Goal: Task Accomplishment & Management: Manage account settings

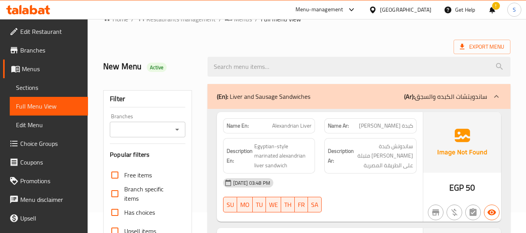
scroll to position [21, 0]
click at [424, 9] on div "Egypt" at bounding box center [405, 9] width 51 height 9
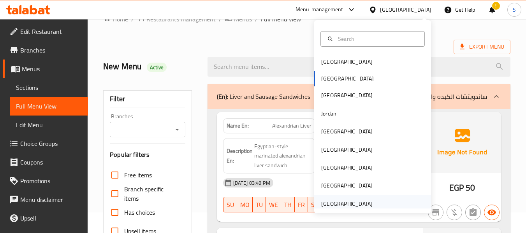
click at [345, 206] on div "[GEOGRAPHIC_DATA]" at bounding box center [346, 204] width 51 height 9
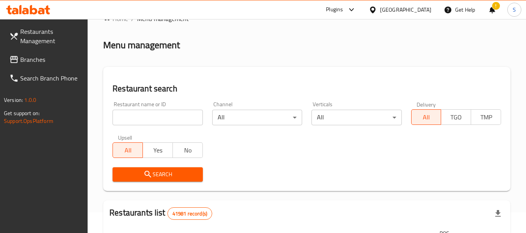
click at [138, 120] on input "search" at bounding box center [157, 118] width 90 height 16
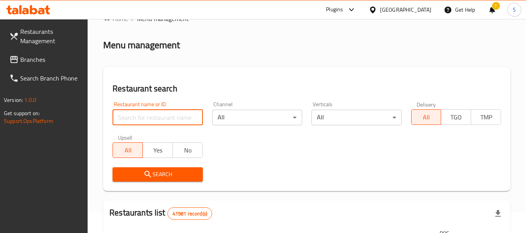
paste input "707870"
type input "707870"
click button "Search" at bounding box center [157, 174] width 90 height 14
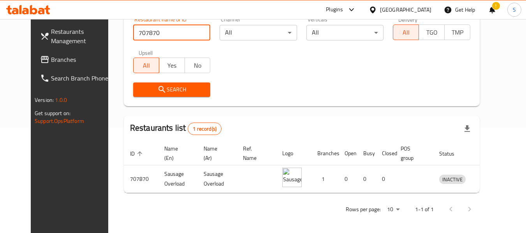
scroll to position [107, 0]
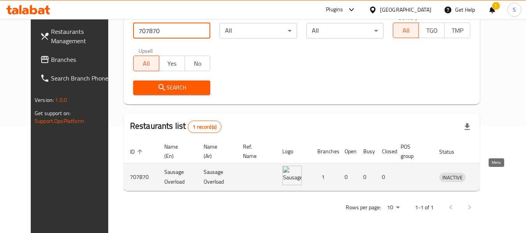
click at [490, 180] on icon "enhanced table" at bounding box center [485, 177] width 9 height 7
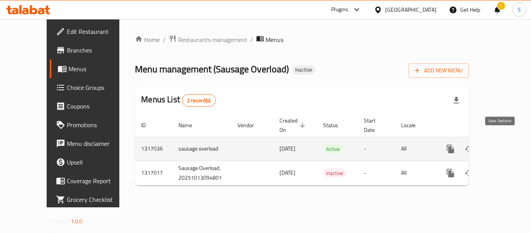
click at [502, 144] on icon "enhanced table" at bounding box center [506, 148] width 9 height 9
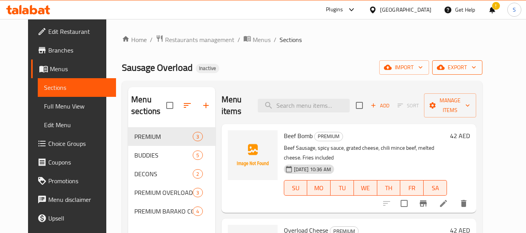
click at [476, 65] on span "export" at bounding box center [457, 68] width 38 height 10
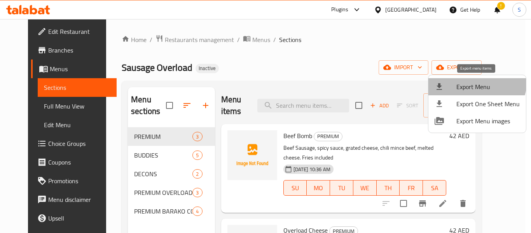
click at [473, 82] on span "Export Menu" at bounding box center [488, 86] width 63 height 9
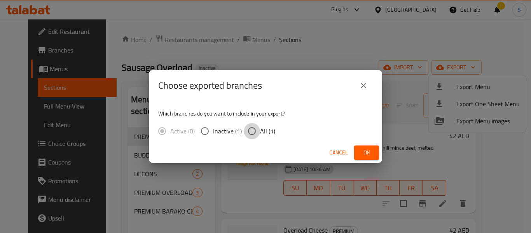
click at [259, 130] on input "All (1)" at bounding box center [252, 131] width 16 height 16
radio input "true"
click at [373, 157] on button "Ok" at bounding box center [366, 152] width 25 height 14
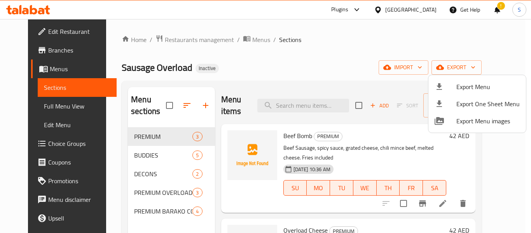
click at [310, 44] on div at bounding box center [265, 116] width 531 height 233
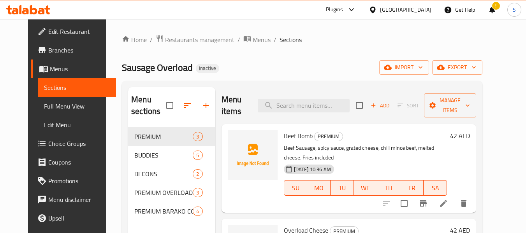
drag, startPoint x: 44, startPoint y: 30, endPoint x: 79, endPoint y: 24, distance: 35.6
click at [48, 30] on span "Edit Restaurant" at bounding box center [78, 31] width 61 height 9
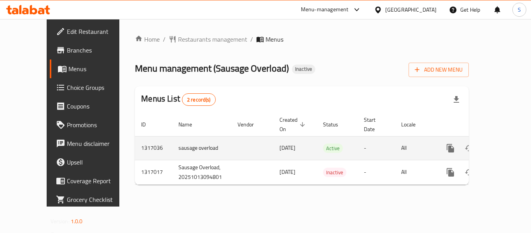
click at [503, 145] on icon "enhanced table" at bounding box center [506, 148] width 7 height 7
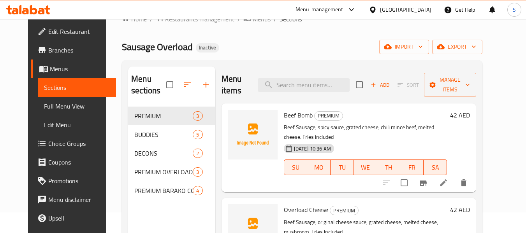
scroll to position [39, 0]
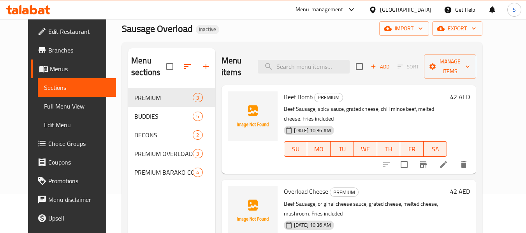
click at [44, 105] on span "Full Menu View" at bounding box center [77, 106] width 66 height 9
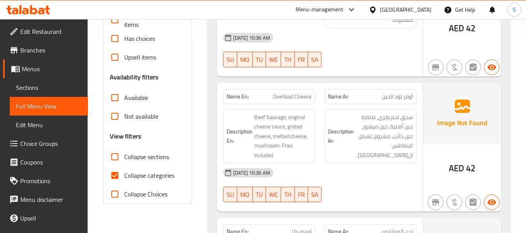
scroll to position [233, 0]
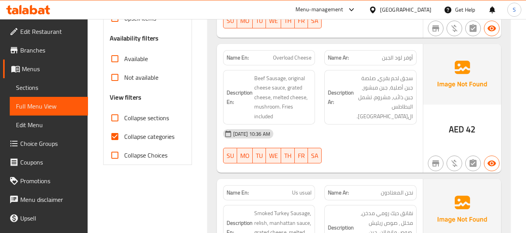
click at [143, 137] on span "Collapse categories" at bounding box center [149, 136] width 50 height 9
click at [124, 137] on input "Collapse categories" at bounding box center [114, 136] width 19 height 19
checkbox input "false"
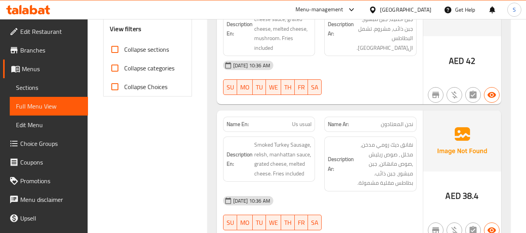
scroll to position [341, 0]
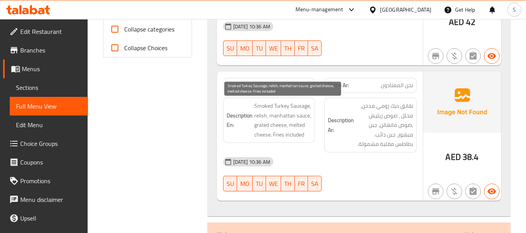
click at [302, 109] on span "Smoked Turkey Sausage, relish, manhattan sauce, grated cheese, melted cheese. F…" at bounding box center [283, 120] width 58 height 38
copy span "Sausage"
click at [261, 112] on span "Smoked Turkey Sausage, relish, manhattan sauce, grated cheese, melted cheese. F…" at bounding box center [283, 120] width 58 height 38
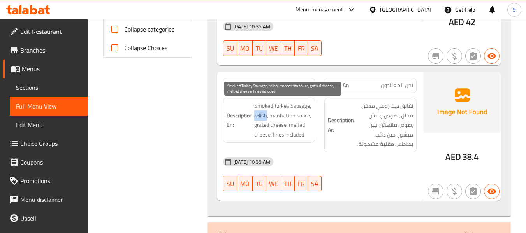
copy span "relish"
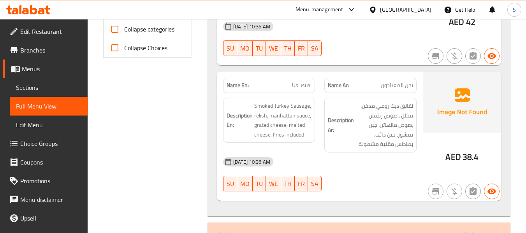
click at [294, 84] on span "Us usual" at bounding box center [301, 85] width 19 height 8
copy span "Us usual"
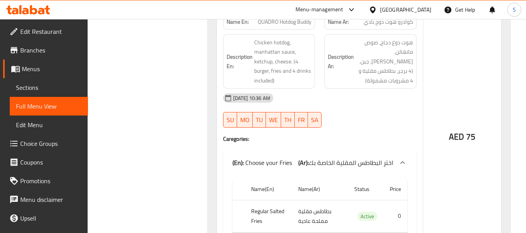
scroll to position [1391, 0]
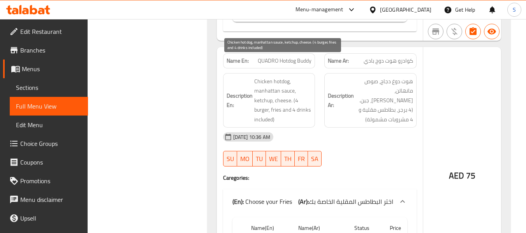
click at [263, 101] on span "Chicken hotdog, manhattan sauce, ketchup, cheese. (4 burger, fries and 4 drinks…" at bounding box center [283, 101] width 58 height 48
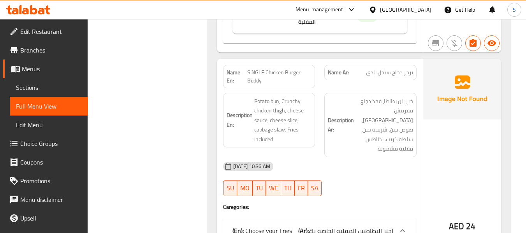
scroll to position [1663, 0]
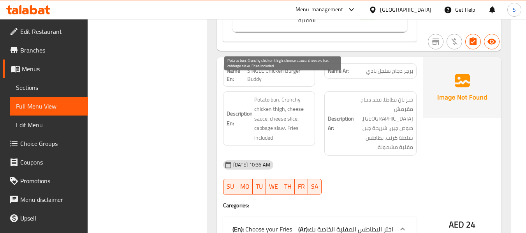
click at [272, 95] on span "Potato bun, Crunchy chicken thigh, cheese sauce, cheese slice, cabbage slaw. Fr…" at bounding box center [283, 119] width 58 height 48
copy span "bun"
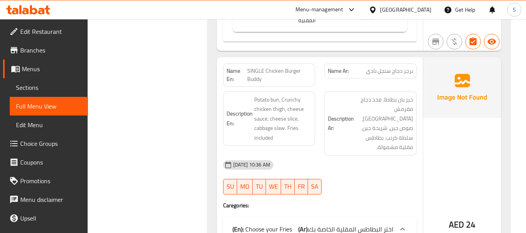
click at [293, 67] on span "SINGLE Chicken Burger Buddy" at bounding box center [279, 75] width 64 height 16
copy span "SINGLE Chicken Burger Buddy"
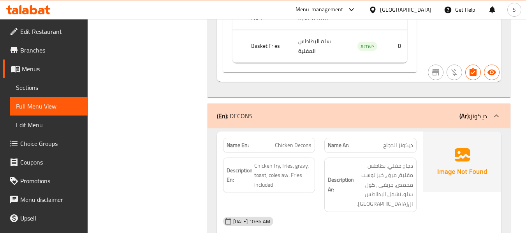
scroll to position [1971, 0]
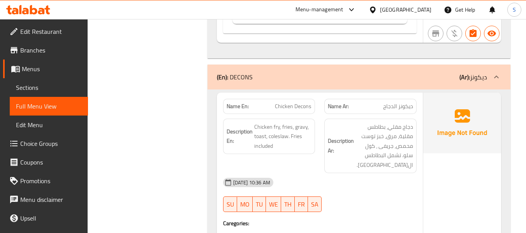
click at [293, 102] on span "Chicken Decons" at bounding box center [293, 106] width 37 height 8
copy span "Chicken Decons"
click at [287, 102] on span "Chicken Decons" at bounding box center [293, 106] width 37 height 8
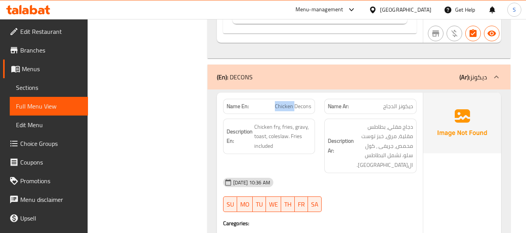
click at [287, 102] on span "Chicken Decons" at bounding box center [293, 106] width 37 height 8
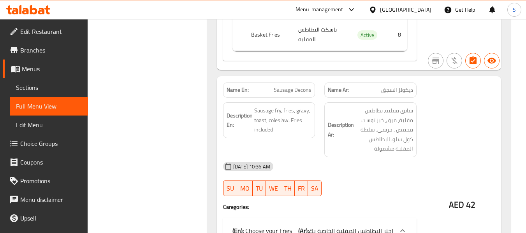
scroll to position [2282, 0]
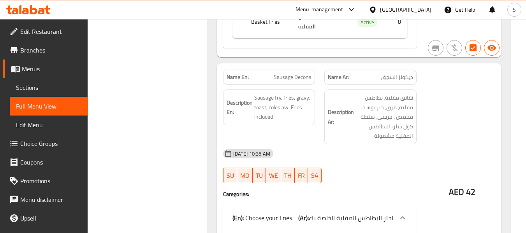
click at [298, 73] on span "Sausage Decons" at bounding box center [292, 77] width 38 height 8
copy span "Sausage Decons"
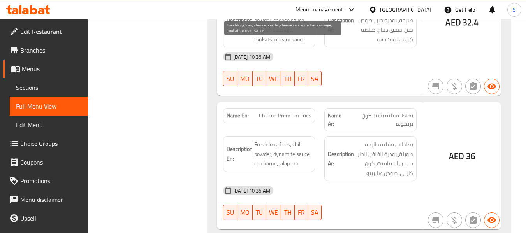
scroll to position [2710, 0]
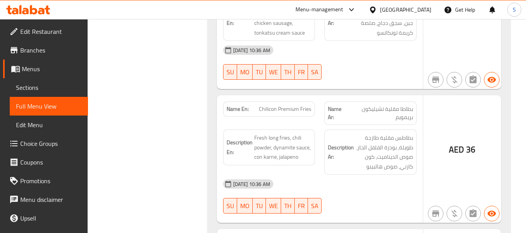
click at [279, 105] on span "Chilicon Premium Fries" at bounding box center [285, 109] width 53 height 8
copy span "Chilicon Premium Fries"
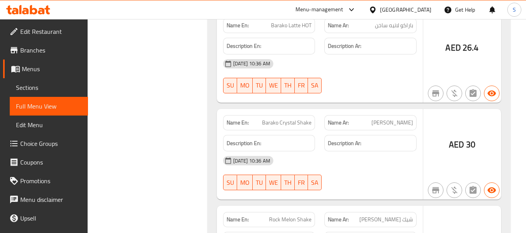
scroll to position [3232, 0]
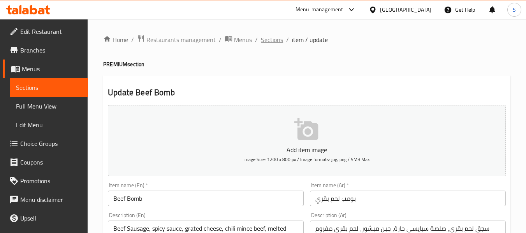
click at [273, 35] on span "Sections" at bounding box center [272, 39] width 22 height 9
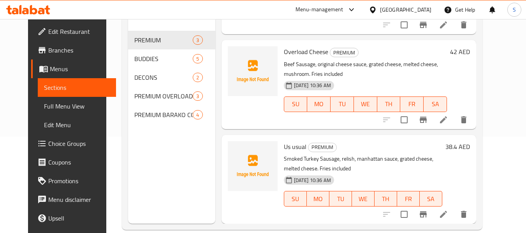
scroll to position [109, 0]
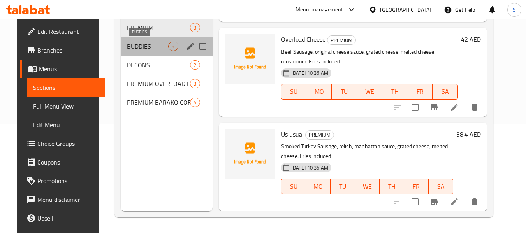
click at [154, 44] on span "BUDDIES" at bounding box center [147, 46] width 41 height 9
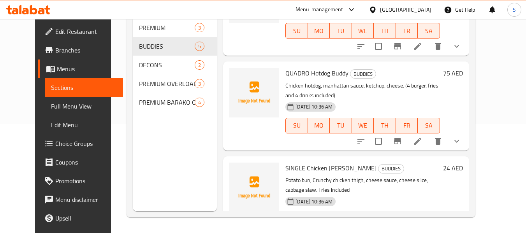
scroll to position [252, 0]
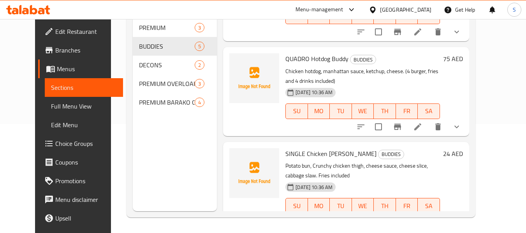
click at [323, 148] on span "SINGLE Chicken Burger Buddy" at bounding box center [330, 154] width 91 height 12
copy h6 "SINGLE Chicken Burger Buddy"
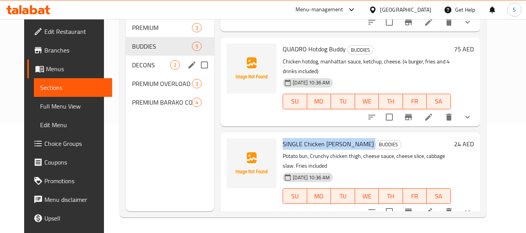
click at [150, 69] on span "DECONS" at bounding box center [151, 64] width 38 height 9
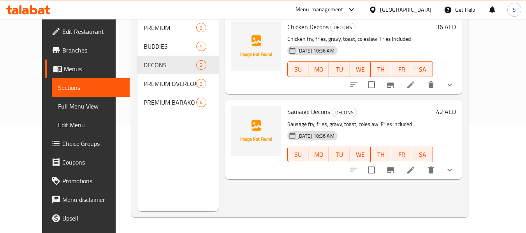
scroll to position [70, 0]
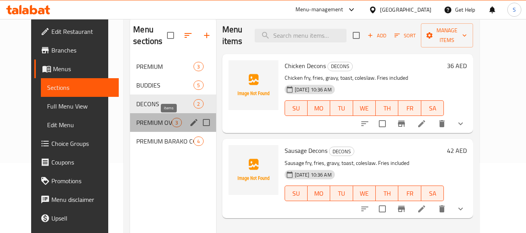
click at [172, 124] on span "3" at bounding box center [176, 122] width 9 height 7
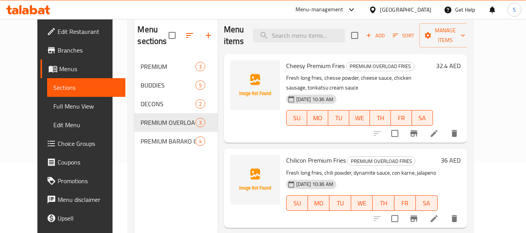
scroll to position [39, 0]
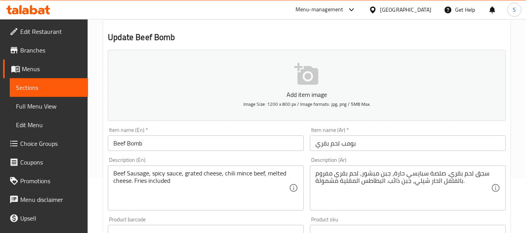
scroll to position [117, 0]
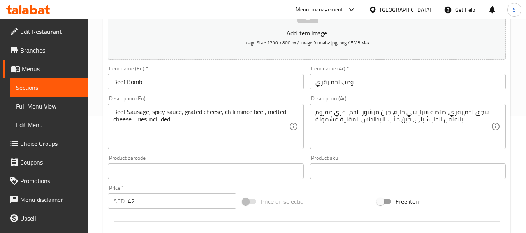
click at [412, 112] on textarea "سجق لحم بقري، صلصة سبايسي حارة، جبن مبشور، لحم بقري مفروم بالفلفل الحار شيلي، ج…" at bounding box center [402, 126] width 175 height 37
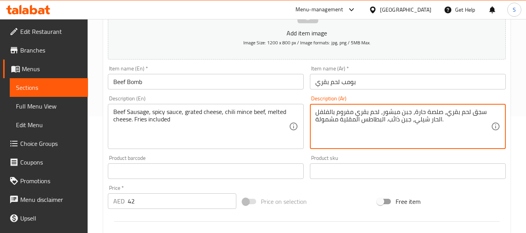
click at [421, 121] on textarea "سجق لحم بقري، صلصة حارة، جبن مبشور، لحم بقري مفروم بالفلفل الحار شيلي، جبن ذائب…" at bounding box center [402, 126] width 175 height 37
type textarea "سجق لحم بقري، صلصة حارة، جبن مبشور، لحم بقري مفروم بالفلفل الحار ، جبن ذائب. ال…"
click at [376, 86] on input "بومب لحم بقري" at bounding box center [408, 82] width 196 height 16
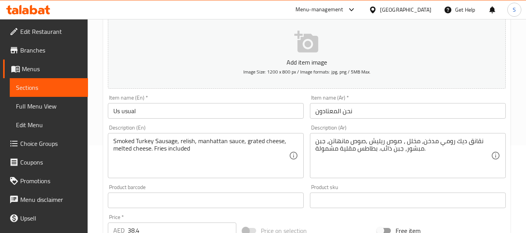
scroll to position [117, 0]
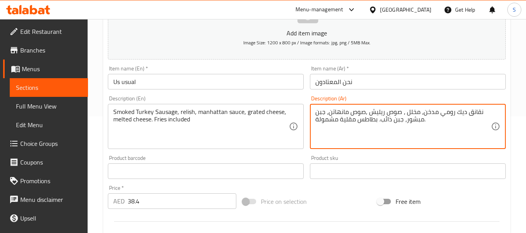
click at [409, 111] on textarea "نقانق ديك رومي مدخن، مخلل ، صوص ريليش ,صوص مانهاتن، جبن مبشور، جبن ذائب. بطاطس …" at bounding box center [402, 126] width 175 height 37
click at [409, 111] on textarea "نقانق ديك رومي مدخن، صوص ريليش ,صوص مانهاتن، جبن مبشور، جبن ذائب. بطاطس مقلية م…" at bounding box center [402, 126] width 175 height 37
type textarea "نقانق ديك رومي مدخن، ريليش ,صوص مانهاتن، جبن مبشور، جبن ذائب. بطاطس مقلية مشمول…"
click at [376, 82] on input "نحن المعتادون" at bounding box center [408, 82] width 196 height 16
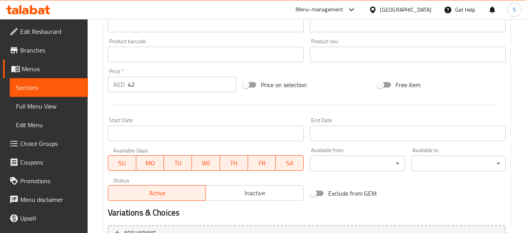
scroll to position [311, 0]
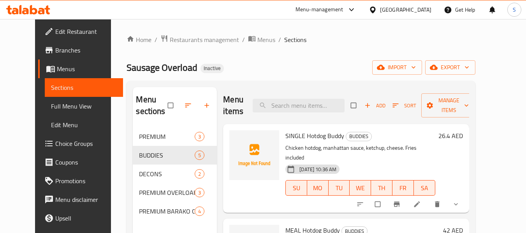
click at [55, 142] on span "Choice Groups" at bounding box center [85, 143] width 61 height 9
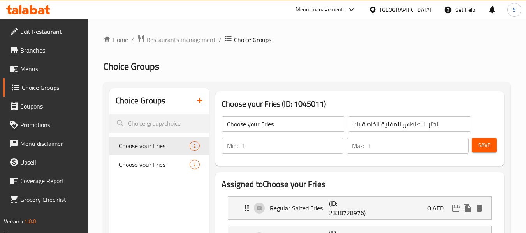
click at [201, 102] on icon "button" at bounding box center [199, 100] width 9 height 9
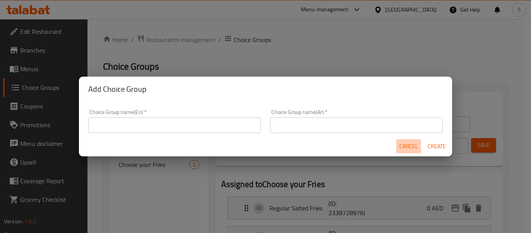
click at [408, 150] on span "Cancel" at bounding box center [408, 147] width 19 height 10
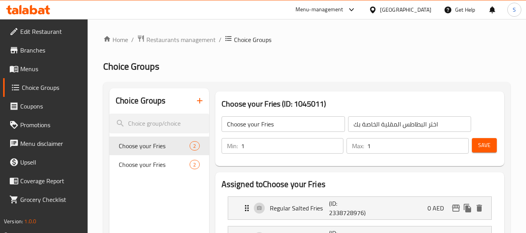
click at [203, 104] on icon "button" at bounding box center [199, 100] width 9 height 9
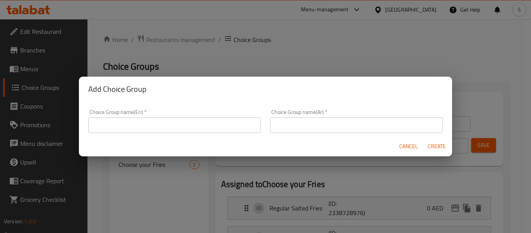
click at [220, 123] on input "text" at bounding box center [174, 125] width 173 height 16
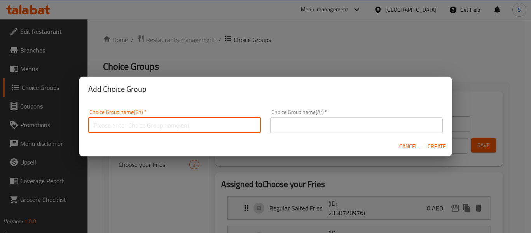
paste input "Choose your Drinks (choose 1)"
type input "Choose your Drinks"
click at [294, 124] on input "text" at bounding box center [356, 125] width 173 height 16
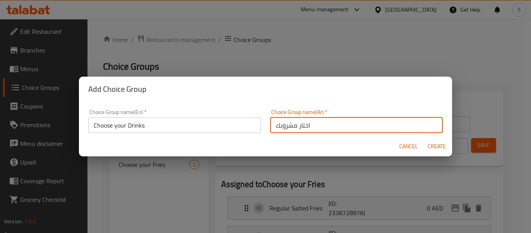
type input "اختار مشروبك"
click at [175, 122] on input "Choose your Drinks" at bounding box center [174, 125] width 173 height 16
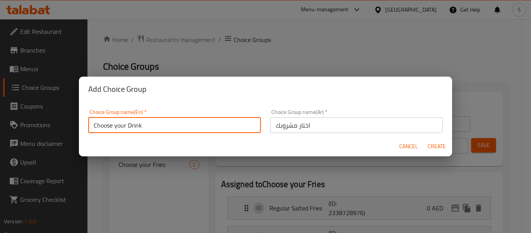
type input "Choose your Drink"
click at [436, 142] on span "Create" at bounding box center [436, 147] width 19 height 10
type input "Choose your Drink"
type input "اختار مشروبك"
type input "0"
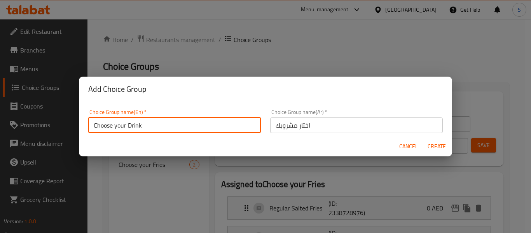
type input "0"
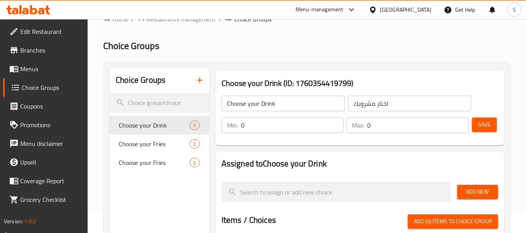
scroll to position [39, 0]
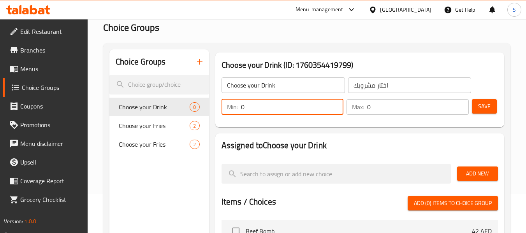
click at [275, 107] on input "0" at bounding box center [292, 107] width 103 height 16
type input "1"
click at [375, 109] on input "0" at bounding box center [418, 107] width 102 height 16
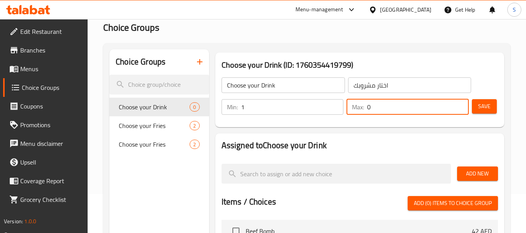
click at [375, 109] on input "0" at bounding box center [418, 107] width 102 height 16
type input "1"
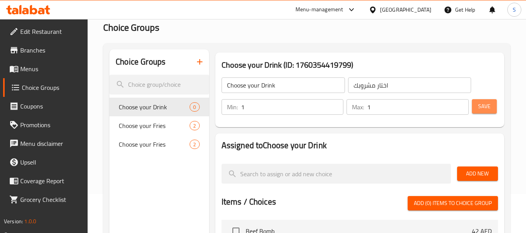
click at [487, 103] on span "Save" at bounding box center [484, 107] width 12 height 10
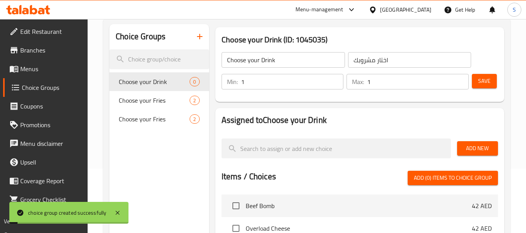
scroll to position [78, 0]
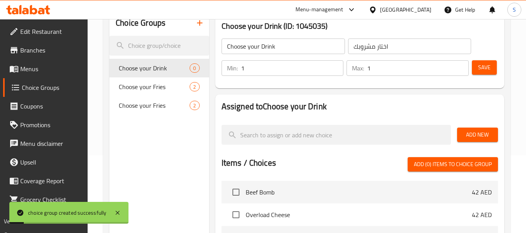
click at [461, 135] on button "Add New" at bounding box center [477, 135] width 41 height 14
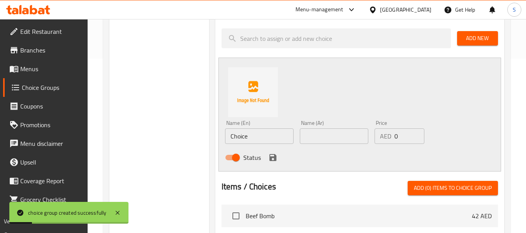
scroll to position [194, 0]
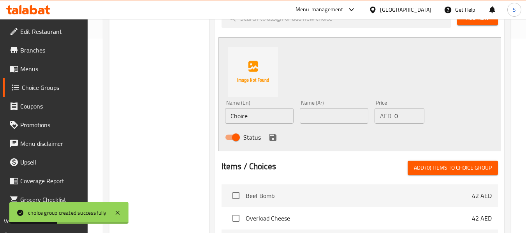
click at [265, 120] on input "Choice" at bounding box center [259, 116] width 68 height 16
paste input "ok"
type input "Coke"
click at [349, 116] on input "text" at bounding box center [334, 116] width 68 height 16
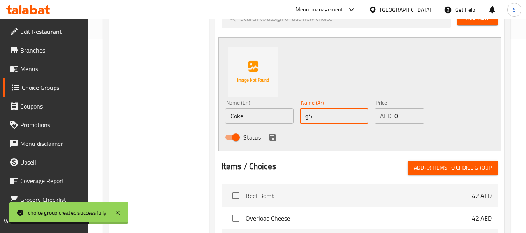
type input "كوك"
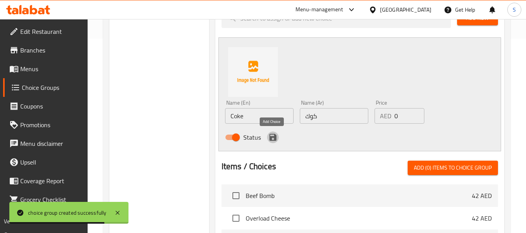
click at [274, 138] on icon "save" at bounding box center [272, 137] width 7 height 7
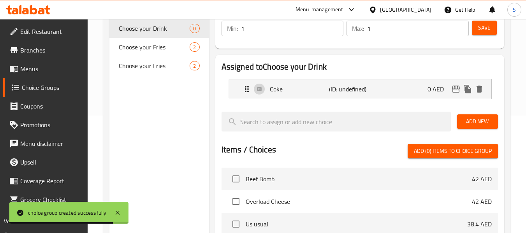
scroll to position [117, 0]
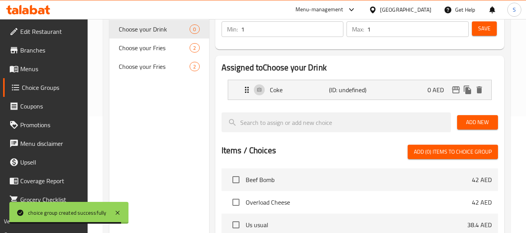
click at [479, 126] on span "Add New" at bounding box center [477, 122] width 28 height 10
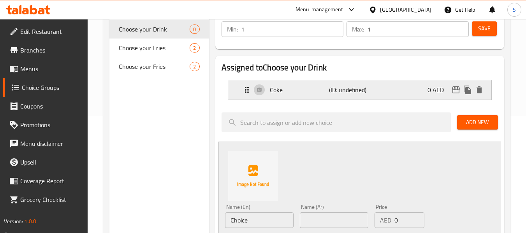
scroll to position [194, 0]
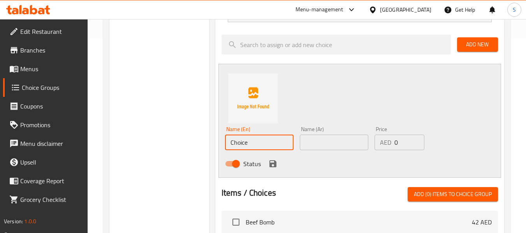
click at [265, 146] on input "Choice" at bounding box center [259, 143] width 68 height 16
paste input "oke Light"
type input "Coke Light"
click at [320, 146] on input "text" at bounding box center [334, 143] width 68 height 16
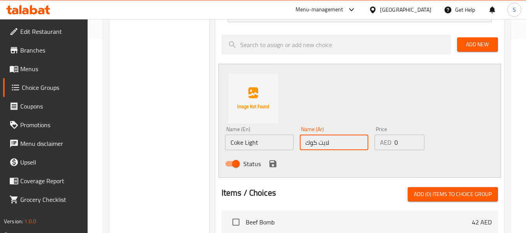
type input "لايت كوك"
click at [273, 169] on button "save" at bounding box center [273, 164] width 12 height 12
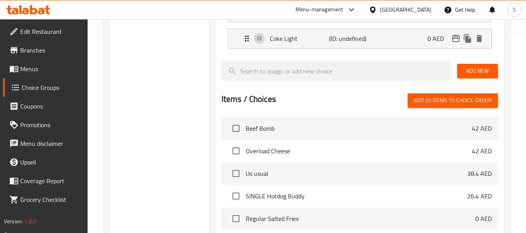
click at [485, 66] on span "Add New" at bounding box center [477, 71] width 28 height 10
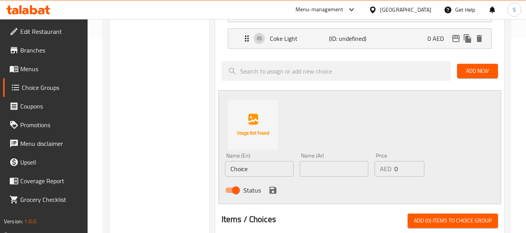
click at [262, 177] on div "Name (En) Choice Name (En)" at bounding box center [259, 165] width 75 height 30
drag, startPoint x: 262, startPoint y: 177, endPoint x: 262, endPoint y: 172, distance: 5.1
click at [262, 177] on div "Name (En) Choice Name (En)" at bounding box center [259, 165] width 75 height 30
click at [262, 172] on input "Choice" at bounding box center [259, 169] width 68 height 16
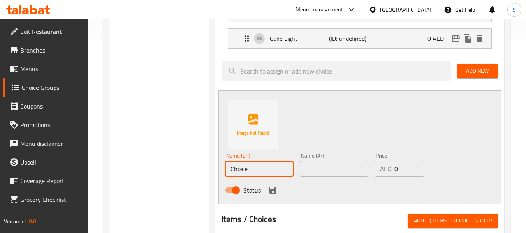
paste input "Fanta"
type input "Fanta"
click at [318, 170] on input "text" at bounding box center [334, 169] width 68 height 16
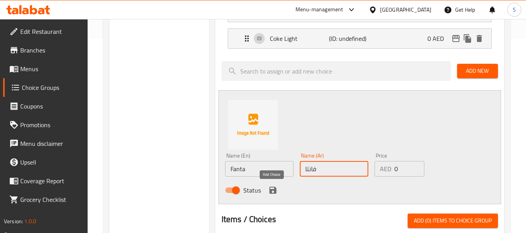
type input "فانتا"
click at [271, 189] on icon "save" at bounding box center [272, 190] width 7 height 7
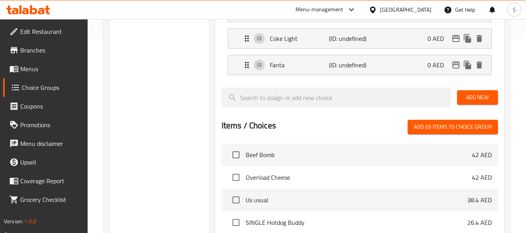
click at [479, 99] on span "Add New" at bounding box center [477, 98] width 28 height 10
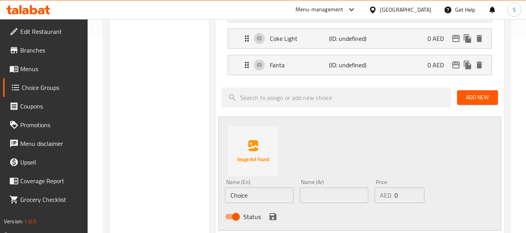
click at [251, 196] on input "Choice" at bounding box center [259, 195] width 68 height 16
paste input "Sprit"
type input "Sprite"
click at [322, 198] on input "text" at bounding box center [334, 195] width 68 height 16
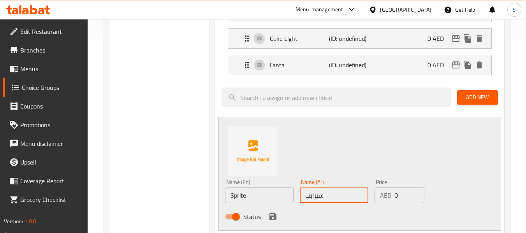
type input "سبرايت"
click at [268, 216] on icon "save" at bounding box center [272, 216] width 9 height 9
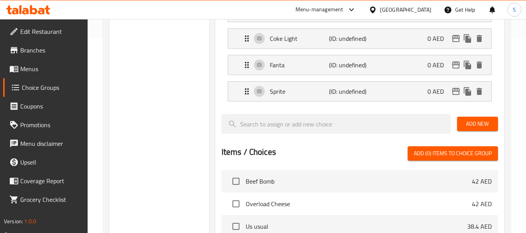
click at [478, 121] on span "Add New" at bounding box center [477, 124] width 28 height 10
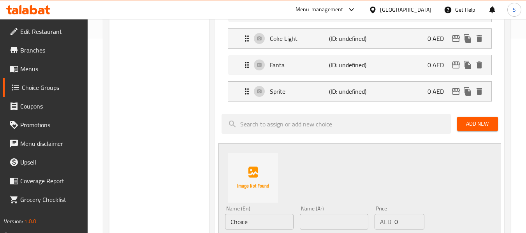
scroll to position [233, 0]
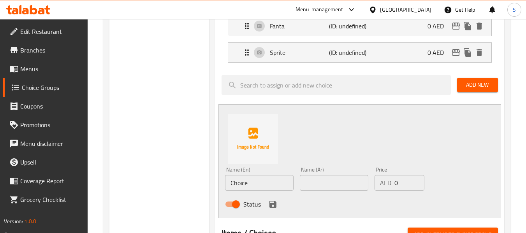
click at [267, 187] on input "Choice" at bounding box center [259, 183] width 68 height 16
paste input "Barako Latte Iced"
type input "Barako Latte Iced"
click at [329, 188] on input "text" at bounding box center [334, 183] width 68 height 16
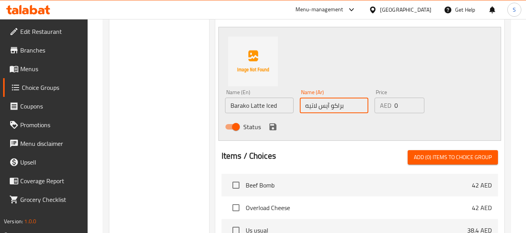
scroll to position [311, 0]
type input "براكو آيس لاتيه"
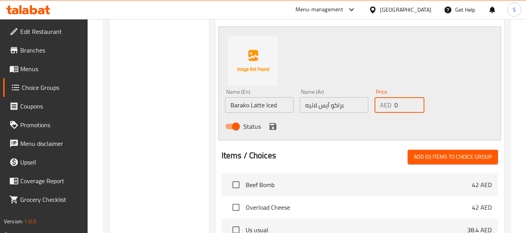
click at [395, 106] on input "0" at bounding box center [409, 105] width 30 height 16
type input "10"
click at [278, 124] on div "Status" at bounding box center [334, 126] width 224 height 21
click at [270, 128] on icon "save" at bounding box center [272, 126] width 7 height 7
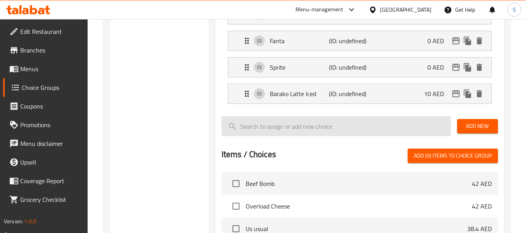
scroll to position [194, 0]
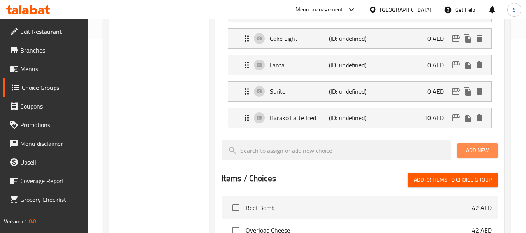
click at [471, 153] on span "Add New" at bounding box center [477, 150] width 28 height 10
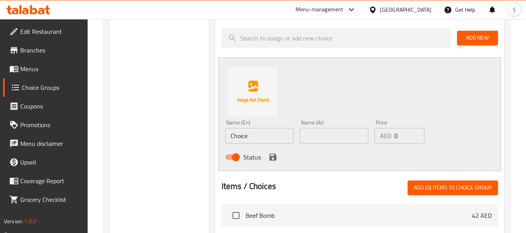
scroll to position [311, 0]
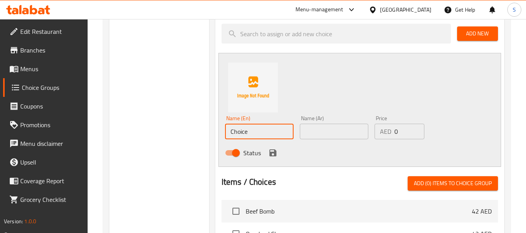
click at [261, 134] on input "Choice" at bounding box center [259, 132] width 68 height 16
paste input "Rock Melon Shak"
type input "Rock Melon Shake"
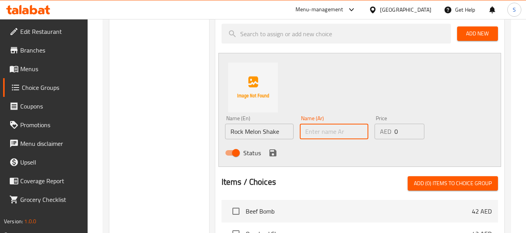
click at [337, 132] on input "text" at bounding box center [334, 132] width 68 height 16
type input "روك [PERSON_NAME]"
click at [393, 130] on div "AED 0 Price" at bounding box center [399, 132] width 50 height 16
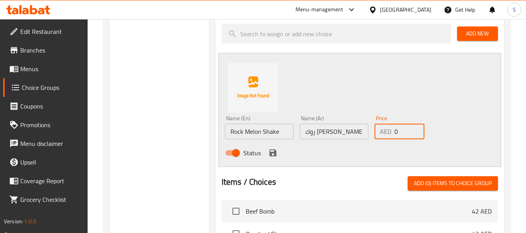
click at [395, 131] on input "0" at bounding box center [409, 132] width 30 height 16
type input "10"
click at [274, 152] on icon "save" at bounding box center [272, 152] width 7 height 7
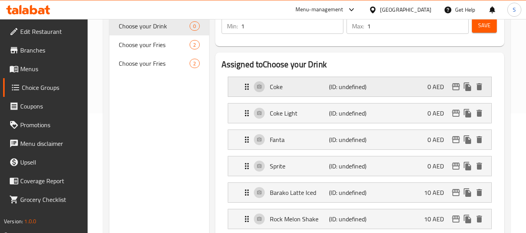
scroll to position [117, 0]
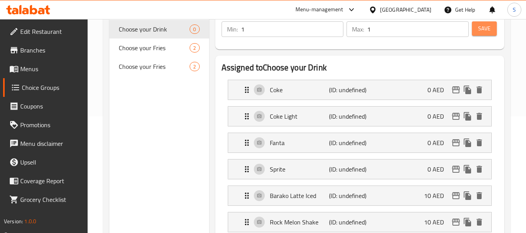
click at [483, 32] on span "Save" at bounding box center [484, 29] width 12 height 10
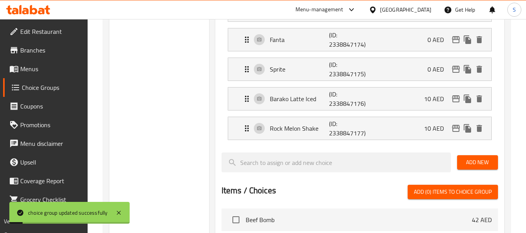
scroll to position [233, 0]
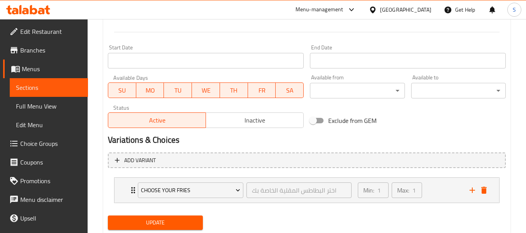
scroll to position [329, 0]
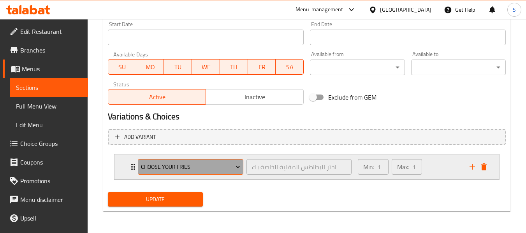
click at [201, 168] on span "Choose your Fries" at bounding box center [191, 167] width 100 height 10
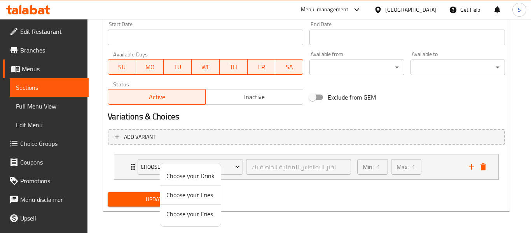
drag, startPoint x: 194, startPoint y: 175, endPoint x: 184, endPoint y: 185, distance: 14.6
click at [194, 174] on span "Choose your Drink" at bounding box center [190, 175] width 48 height 9
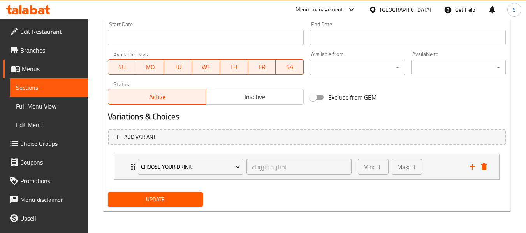
click at [158, 199] on span "Update" at bounding box center [155, 199] width 82 height 10
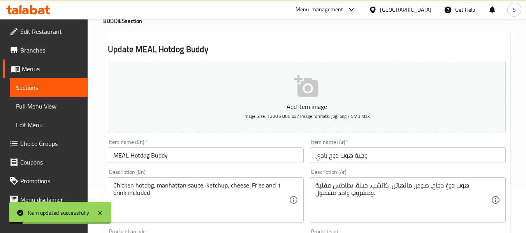
scroll to position [0, 0]
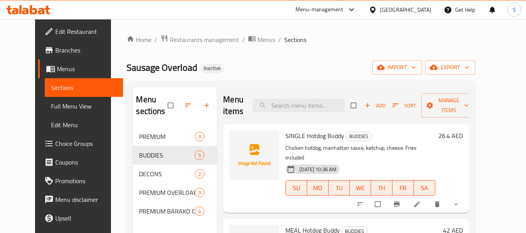
click at [55, 143] on span "Choice Groups" at bounding box center [85, 143] width 61 height 9
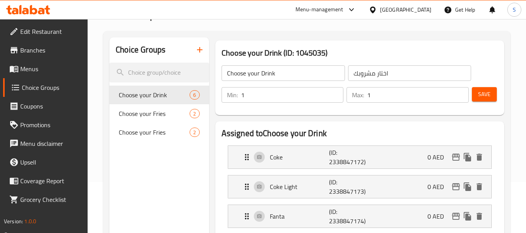
scroll to position [39, 0]
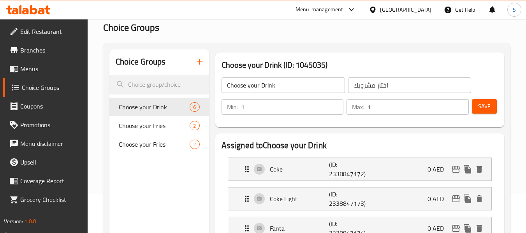
click at [201, 65] on icon "button" at bounding box center [199, 61] width 9 height 9
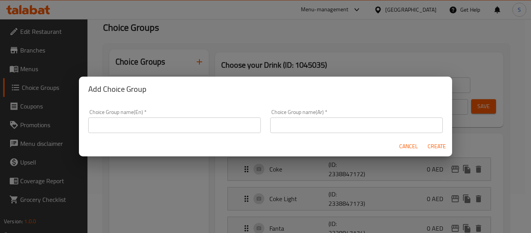
click at [144, 122] on input "text" at bounding box center [174, 125] width 173 height 16
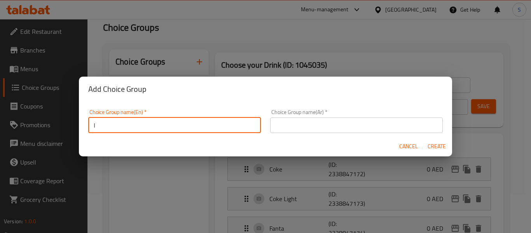
type input "ا"
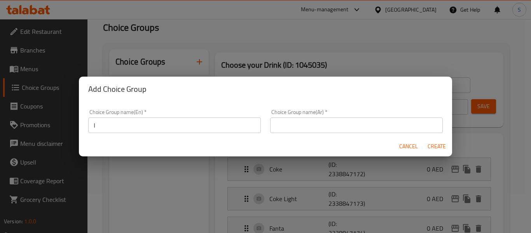
click at [294, 133] on div "Choice Group name(Ar)   * Choice Group name(Ar) *" at bounding box center [357, 121] width 182 height 33
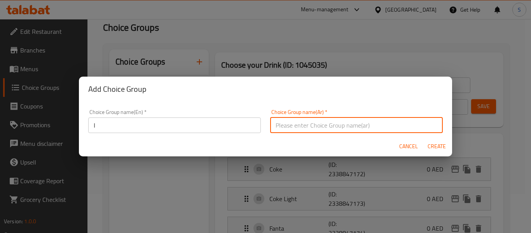
click at [349, 126] on input "text" at bounding box center [356, 125] width 173 height 16
type input "اختار مشروبك الثاني"
click at [195, 128] on input "ا" at bounding box center [174, 125] width 173 height 16
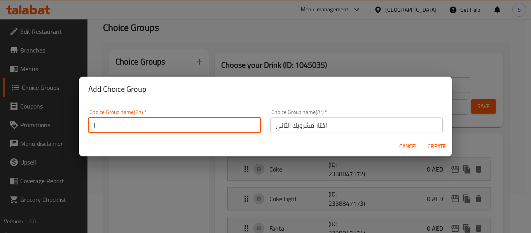
click at [195, 128] on input "ا" at bounding box center [174, 125] width 173 height 16
type input "choose your second drink"
click at [437, 147] on span "Create" at bounding box center [436, 147] width 19 height 10
type input "choose your second drink"
type input "اختار مشروبك الثاني"
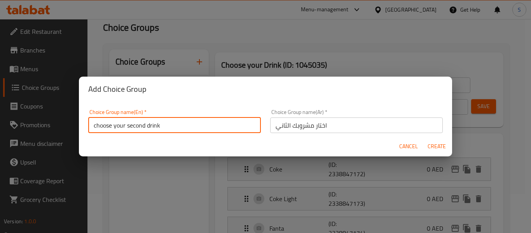
type input "0"
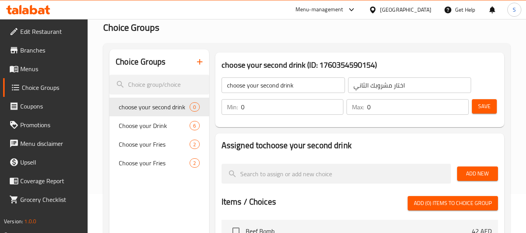
click at [260, 102] on input "0" at bounding box center [292, 107] width 103 height 16
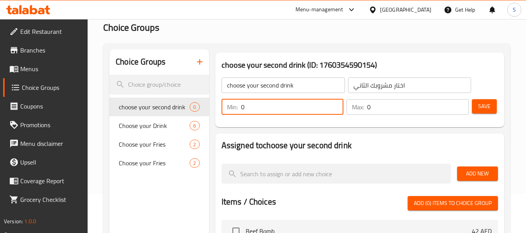
click at [260, 102] on input "0" at bounding box center [292, 107] width 103 height 16
type input "1"
click at [406, 108] on input "0" at bounding box center [418, 107] width 102 height 16
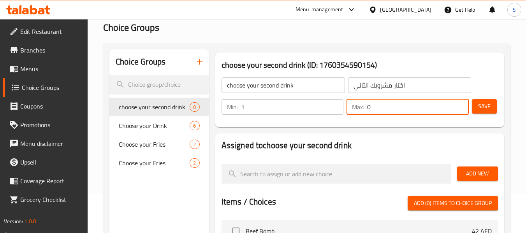
click at [406, 108] on input "0" at bounding box center [418, 107] width 102 height 16
click at [405, 108] on input "0" at bounding box center [418, 107] width 102 height 16
type input "1"
click at [482, 107] on span "Save" at bounding box center [484, 107] width 12 height 10
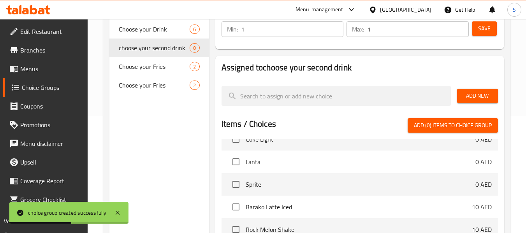
scroll to position [156, 0]
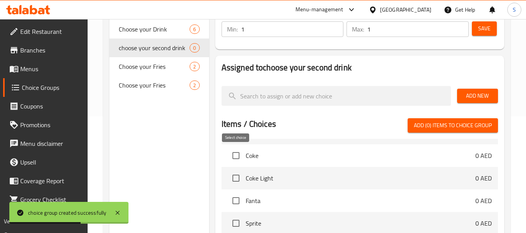
click at [233, 157] on input "checkbox" at bounding box center [236, 155] width 16 height 16
checkbox input "true"
click at [235, 180] on input "checkbox" at bounding box center [236, 178] width 16 height 16
checkbox input "true"
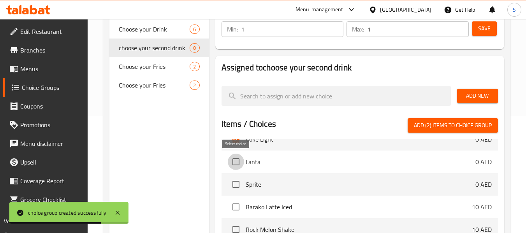
click at [235, 165] on input "checkbox" at bounding box center [236, 162] width 16 height 16
checkbox input "true"
click at [240, 182] on input "checkbox" at bounding box center [236, 184] width 16 height 16
checkbox input "true"
click at [236, 207] on input "checkbox" at bounding box center [236, 207] width 16 height 16
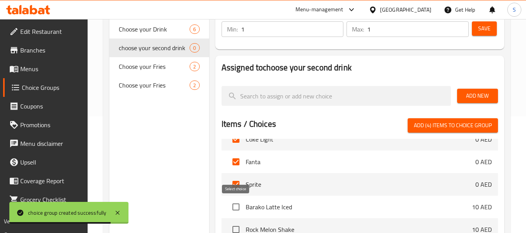
checkbox input "true"
click at [237, 227] on input "checkbox" at bounding box center [236, 229] width 16 height 16
checkbox input "true"
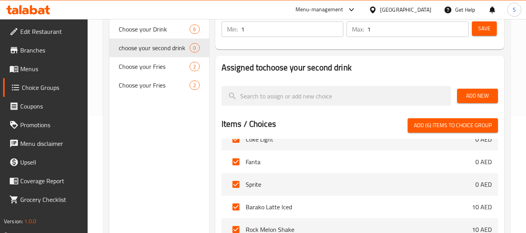
click at [474, 124] on span "Add (6) items to choice group" at bounding box center [452, 126] width 78 height 10
checkbox input "false"
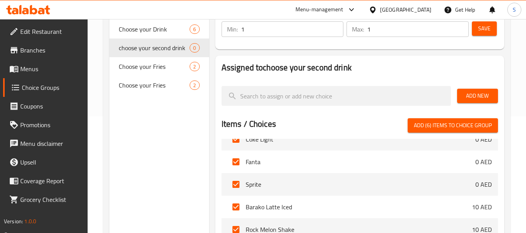
checkbox input "false"
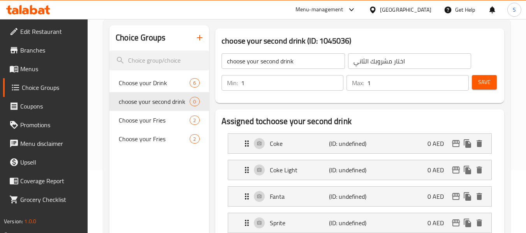
scroll to position [39, 0]
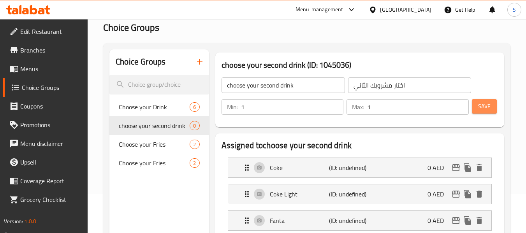
click at [486, 107] on span "Save" at bounding box center [484, 107] width 12 height 10
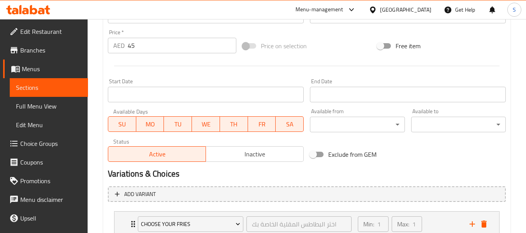
scroll to position [329, 0]
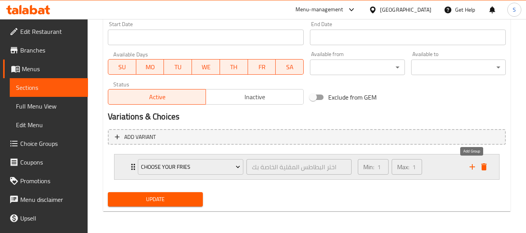
click at [475, 166] on icon "add" at bounding box center [471, 166] width 9 height 9
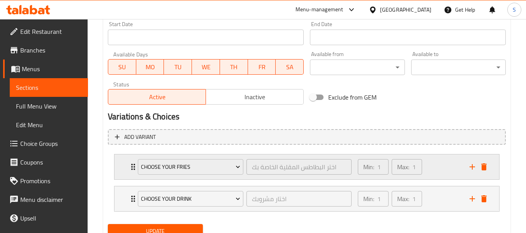
scroll to position [361, 0]
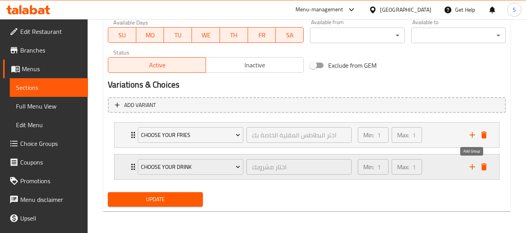
click at [475, 169] on icon "add" at bounding box center [471, 166] width 9 height 9
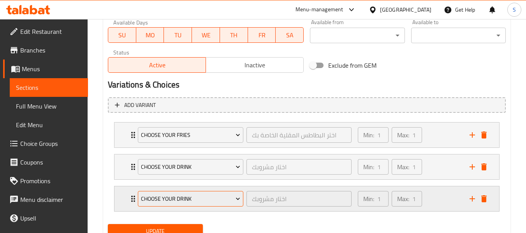
click at [203, 198] on span "Choose your Drink" at bounding box center [191, 199] width 100 height 10
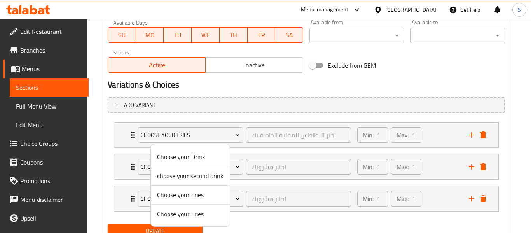
click at [204, 174] on span "choose your second drink" at bounding box center [190, 175] width 67 height 9
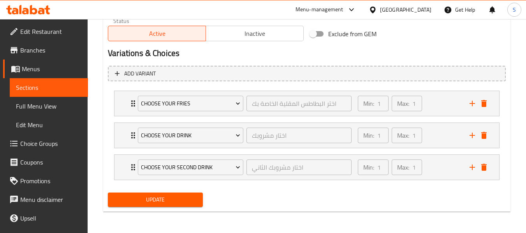
scroll to position [393, 0]
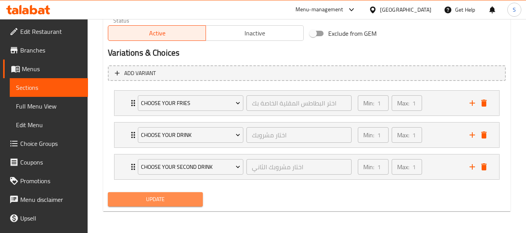
click at [178, 202] on span "Update" at bounding box center [155, 199] width 82 height 10
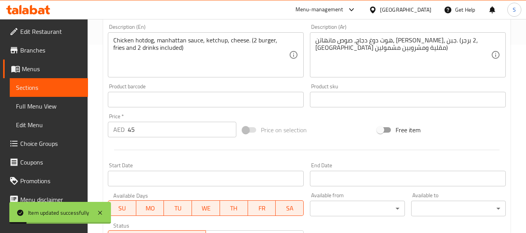
scroll to position [121, 0]
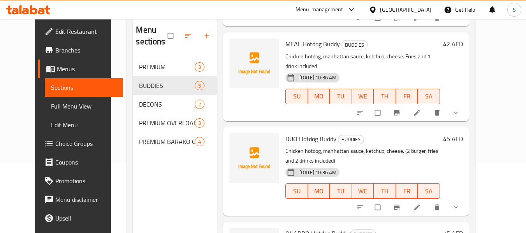
scroll to position [78, 0]
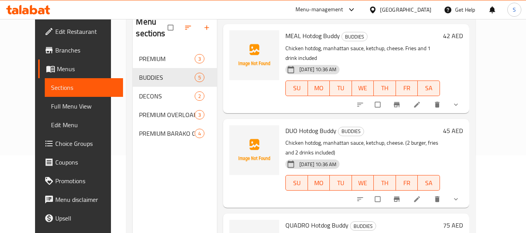
click at [55, 143] on span "Choice Groups" at bounding box center [85, 143] width 61 height 9
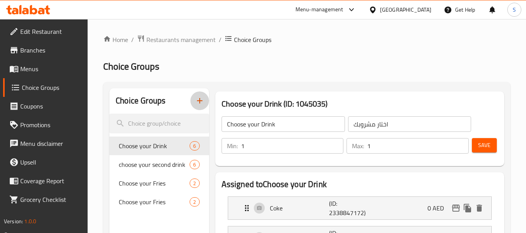
click at [201, 102] on icon "button" at bounding box center [199, 100] width 9 height 9
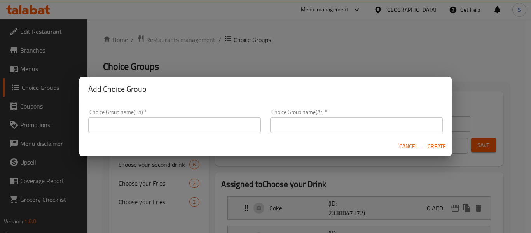
click at [173, 121] on input "text" at bounding box center [174, 125] width 173 height 16
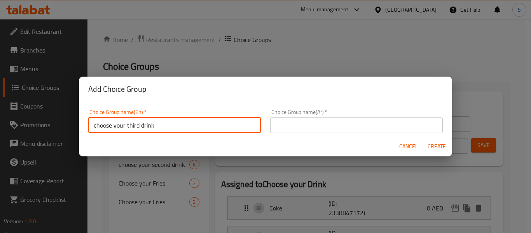
type input "choose your third drink"
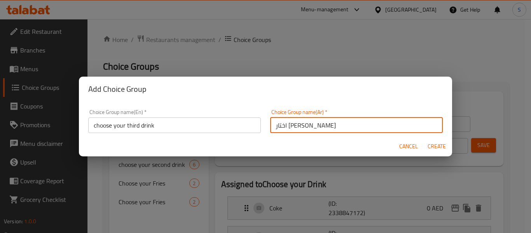
type input "اختار مشروبك الثالث"
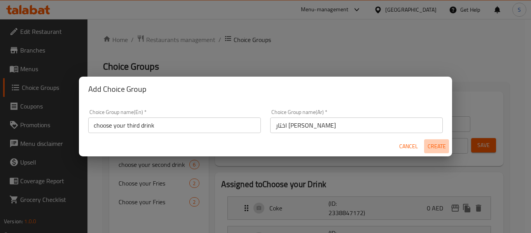
click at [437, 145] on span "Create" at bounding box center [436, 147] width 19 height 10
type input "choose your third drink"
type input "اختار مشروبك الثالث"
type input "0"
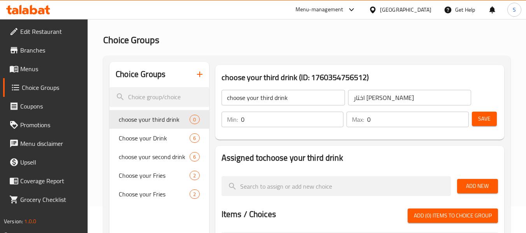
scroll to position [39, 0]
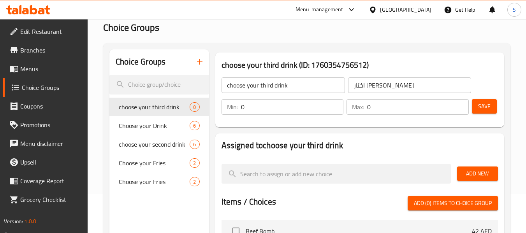
click at [273, 112] on input "0" at bounding box center [292, 107] width 103 height 16
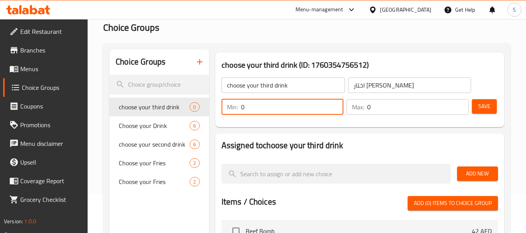
click at [273, 112] on input "0" at bounding box center [292, 107] width 103 height 16
type input "1"
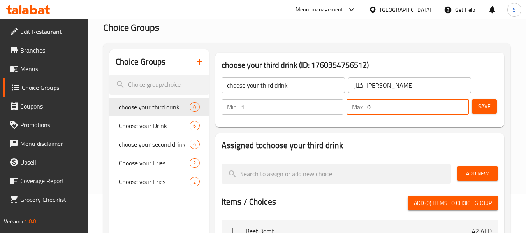
click at [370, 110] on input "0" at bounding box center [418, 107] width 102 height 16
type input "1"
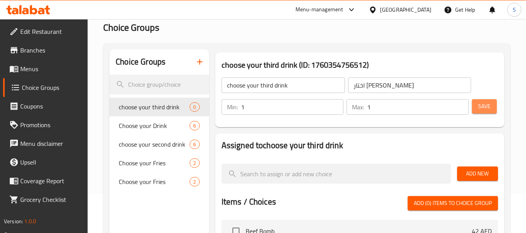
click at [487, 109] on span "Save" at bounding box center [484, 107] width 12 height 10
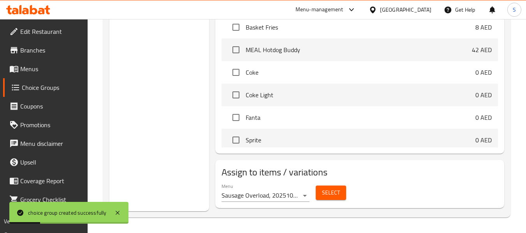
scroll to position [117, 0]
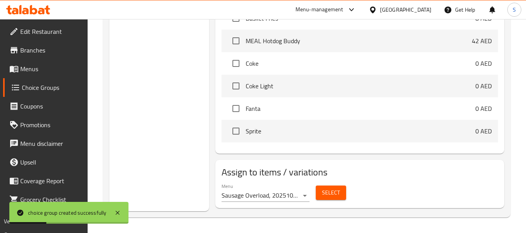
click at [240, 63] on input "checkbox" at bounding box center [236, 63] width 16 height 16
checkbox input "true"
click at [241, 87] on input "checkbox" at bounding box center [236, 86] width 16 height 16
checkbox input "true"
click at [240, 110] on input "checkbox" at bounding box center [236, 108] width 16 height 16
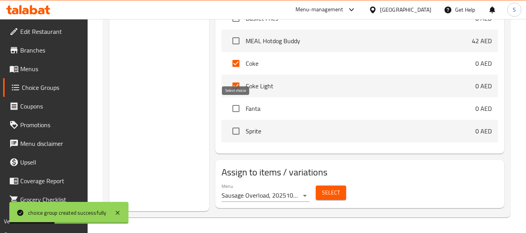
checkbox input "true"
click at [235, 130] on input "checkbox" at bounding box center [236, 131] width 16 height 16
checkbox input "true"
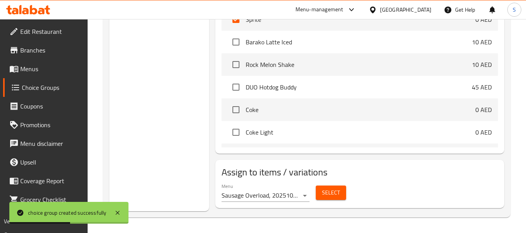
scroll to position [233, 0]
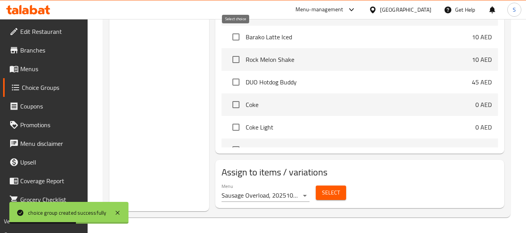
click at [238, 36] on input "checkbox" at bounding box center [236, 37] width 16 height 16
checkbox input "true"
click at [238, 55] on input "checkbox" at bounding box center [236, 59] width 16 height 16
checkbox input "true"
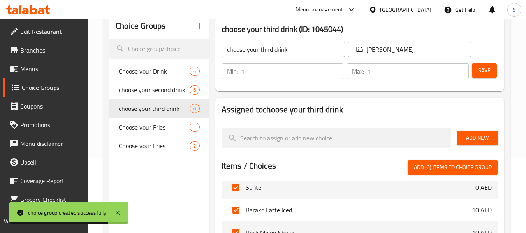
scroll to position [78, 0]
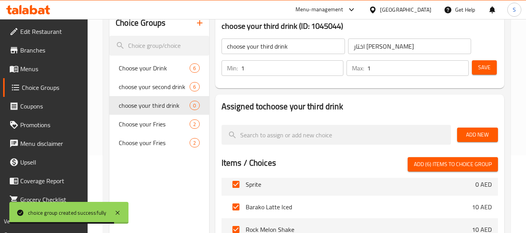
click at [469, 172] on div "Items / Choices Add (6) items to choice group Beef Bomb 42 AED Overload Cheese …" at bounding box center [359, 237] width 276 height 160
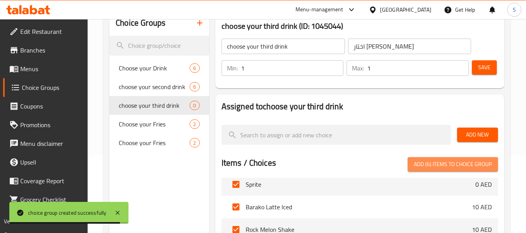
click at [456, 163] on span "Add (6) items to choice group" at bounding box center [452, 164] width 78 height 10
checkbox input "false"
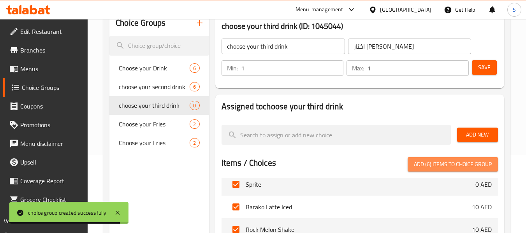
checkbox input "false"
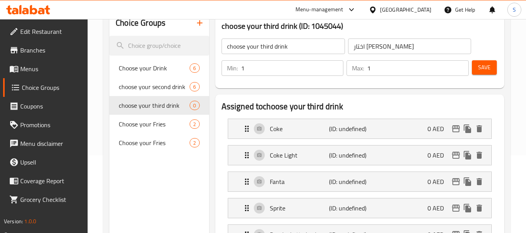
click at [489, 71] on span "Save" at bounding box center [484, 68] width 12 height 10
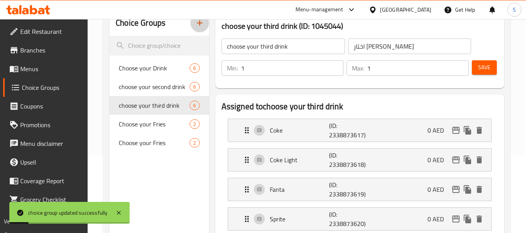
click at [200, 24] on icon "button" at bounding box center [199, 22] width 9 height 9
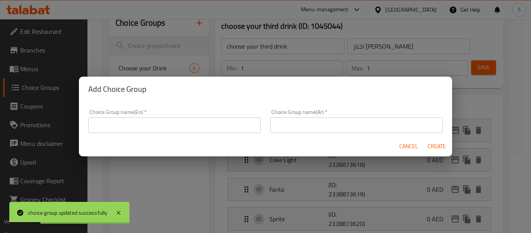
click at [200, 123] on input "text" at bounding box center [174, 125] width 173 height 16
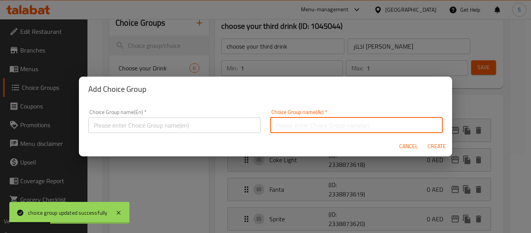
click at [357, 124] on input "text" at bounding box center [356, 125] width 173 height 16
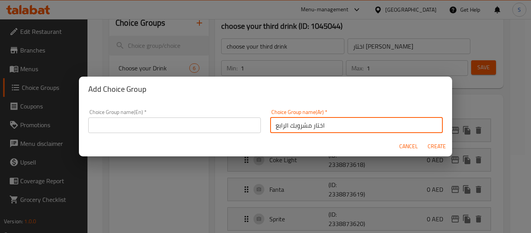
type input "اختار مشروبك الرابع"
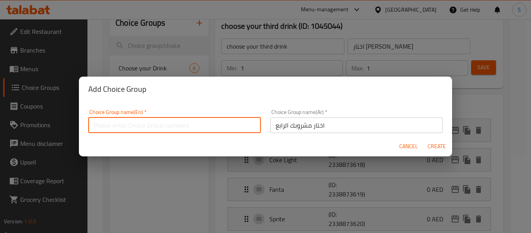
click at [193, 125] on input "text" at bounding box center [174, 125] width 173 height 16
click at [135, 123] on input "choose your forth drink" at bounding box center [174, 125] width 173 height 16
click at [134, 123] on input "choose your forth drink" at bounding box center [174, 125] width 173 height 16
type input "choose your forth drink"
click at [207, 119] on input "choose your forth drink" at bounding box center [174, 125] width 173 height 16
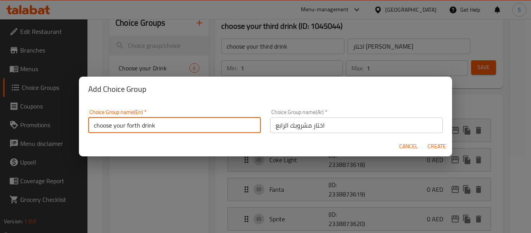
click at [207, 119] on input "choose your forth drink" at bounding box center [174, 125] width 173 height 16
click at [436, 148] on span "Create" at bounding box center [436, 147] width 19 height 10
type input "choose your forth drink"
type input "اختار مشروبك الرابع"
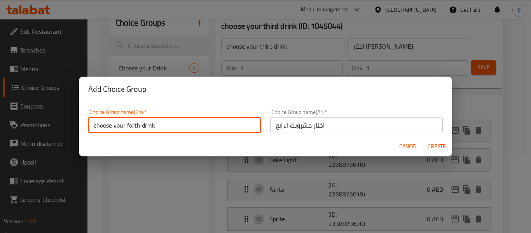
type input "0"
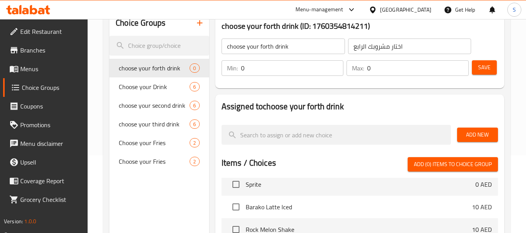
click at [269, 69] on input "0" at bounding box center [292, 68] width 103 height 16
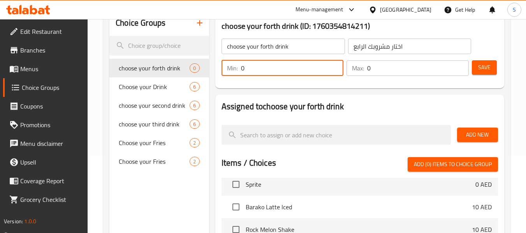
click at [269, 69] on input "0" at bounding box center [292, 68] width 103 height 16
type input "1"
click at [385, 69] on input "0" at bounding box center [418, 68] width 102 height 16
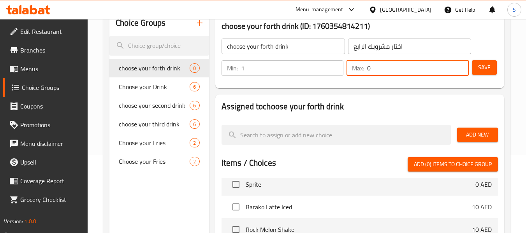
click at [385, 69] on input "0" at bounding box center [418, 68] width 102 height 16
type input "1"
click at [482, 65] on span "Save" at bounding box center [484, 68] width 12 height 10
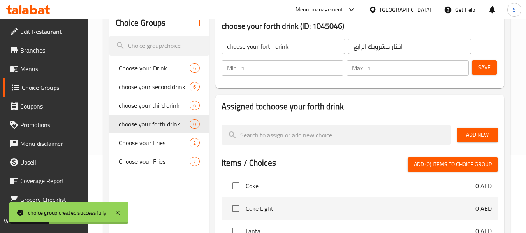
scroll to position [156, 0]
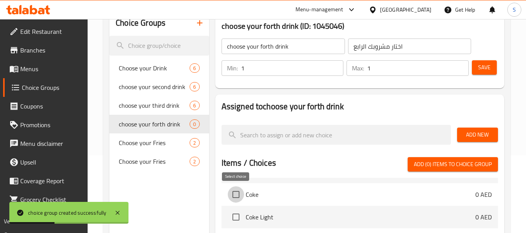
click at [234, 194] on input "checkbox" at bounding box center [236, 194] width 16 height 16
checkbox input "true"
click at [234, 212] on input "checkbox" at bounding box center [236, 217] width 16 height 16
checkbox input "true"
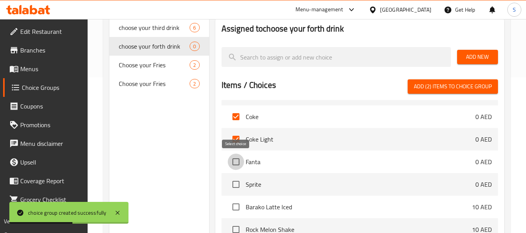
click at [240, 164] on input "checkbox" at bounding box center [236, 162] width 16 height 16
checkbox input "true"
click at [237, 183] on input "checkbox" at bounding box center [236, 184] width 16 height 16
checkbox input "true"
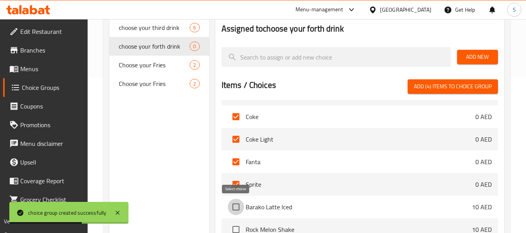
click at [239, 205] on input "checkbox" at bounding box center [236, 207] width 16 height 16
checkbox input "true"
click at [237, 228] on input "checkbox" at bounding box center [236, 229] width 16 height 16
checkbox input "true"
click at [461, 91] on span "Add (6) items to choice group" at bounding box center [452, 87] width 78 height 10
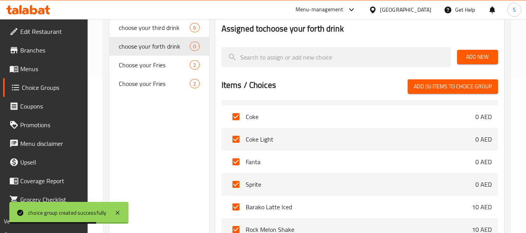
checkbox input "false"
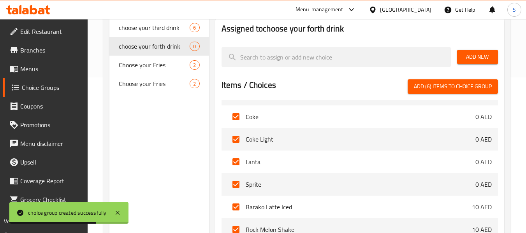
checkbox input "false"
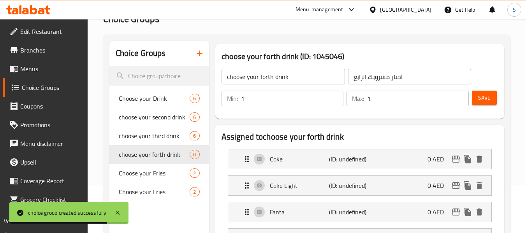
scroll to position [39, 0]
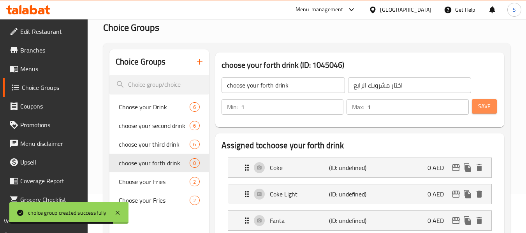
click at [491, 107] on button "Save" at bounding box center [483, 106] width 25 height 14
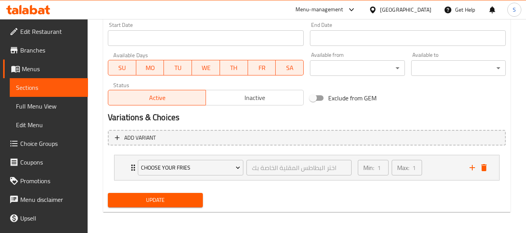
scroll to position [329, 0]
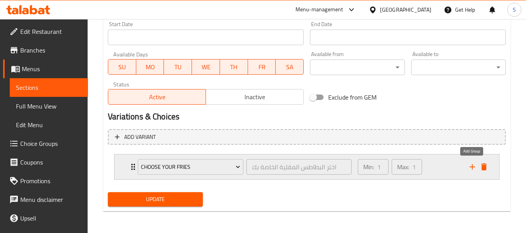
click at [469, 170] on icon "add" at bounding box center [471, 166] width 9 height 9
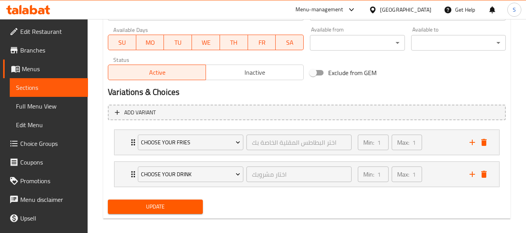
scroll to position [361, 0]
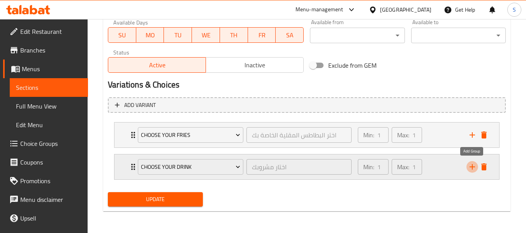
click at [467, 168] on icon "add" at bounding box center [471, 166] width 9 height 9
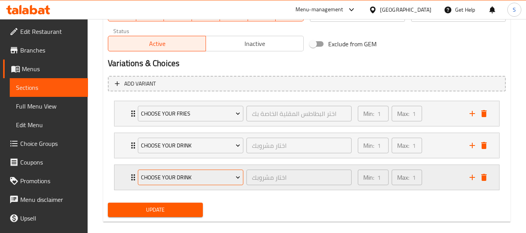
scroll to position [393, 0]
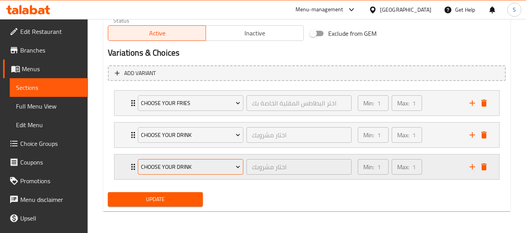
click at [216, 169] on span "Choose your Drink" at bounding box center [191, 167] width 100 height 10
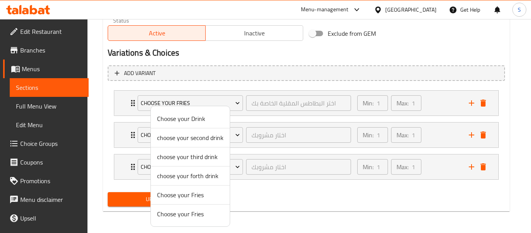
click at [209, 137] on span "choose your second drink" at bounding box center [190, 137] width 67 height 9
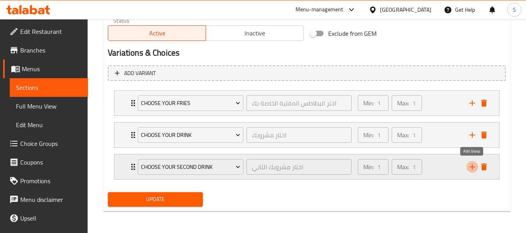
click at [469, 168] on icon "add" at bounding box center [471, 166] width 9 height 9
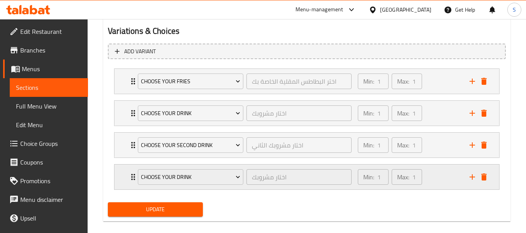
scroll to position [425, 0]
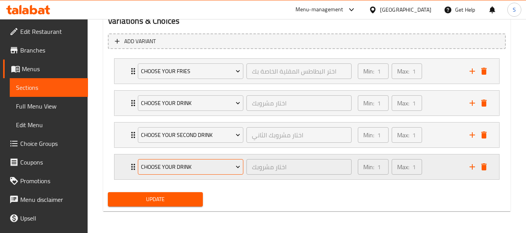
click at [206, 172] on span "Choose your Drink" at bounding box center [191, 167] width 100 height 10
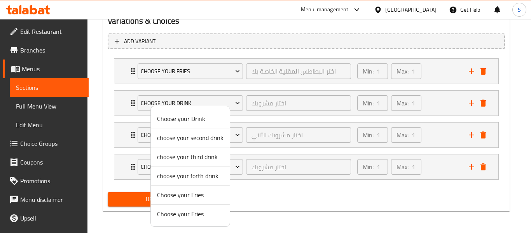
click at [207, 158] on span "choose your third drink" at bounding box center [190, 156] width 67 height 9
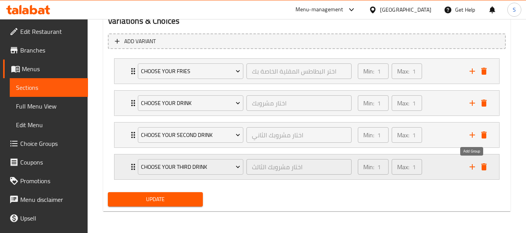
click at [469, 166] on icon "add" at bounding box center [471, 166] width 9 height 9
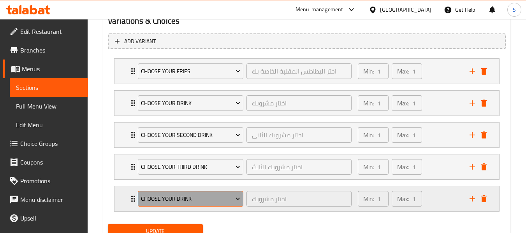
click at [195, 199] on span "Choose your Drink" at bounding box center [191, 199] width 100 height 10
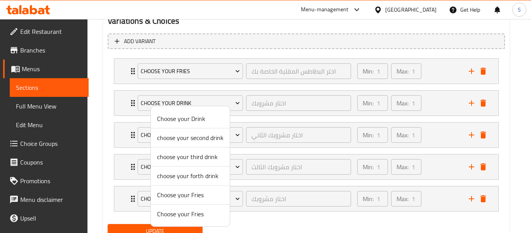
click at [198, 177] on span "choose your forth drink" at bounding box center [190, 175] width 67 height 9
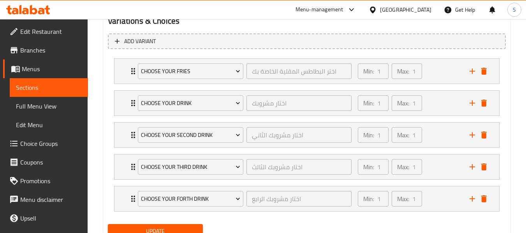
scroll to position [457, 0]
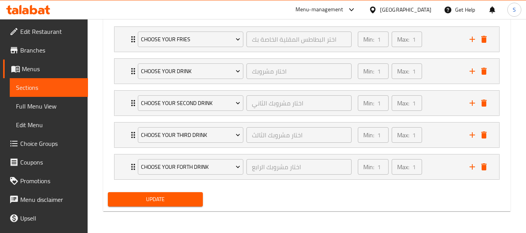
click at [167, 202] on span "Update" at bounding box center [155, 199] width 82 height 10
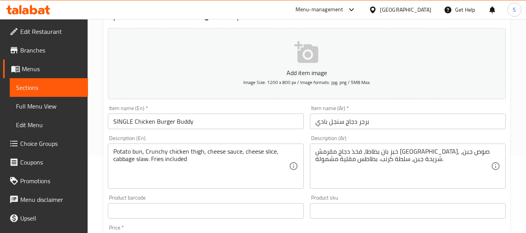
scroll to position [78, 0]
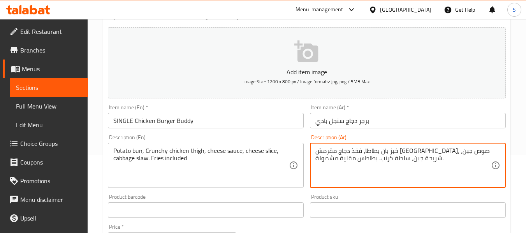
drag, startPoint x: 466, startPoint y: 151, endPoint x: 482, endPoint y: 152, distance: 16.4
click at [467, 151] on textarea "خبز بان بطاطا، فخذ دجاج مقرمش كرانشي، صوص جبن، شريحة جبن، سلطة كرنب. بطاطس مقلي…" at bounding box center [402, 165] width 175 height 37
drag, startPoint x: 464, startPoint y: 151, endPoint x: 482, endPoint y: 151, distance: 17.5
click at [482, 151] on textarea "خبز بان بطاطا، فخذ دجاج مقرمش كرانشي، صوص جبن، شريحة جبن، سلطة كرنب. بطاطس مقلي…" at bounding box center [402, 165] width 175 height 37
click at [483, 151] on textarea "خبز بان بطاطا، فخذ دجاج مقرمش كرانشي، صوص جبن، شريحة جبن، سلطة كرنب. بطاطس مقلي…" at bounding box center [402, 165] width 175 height 37
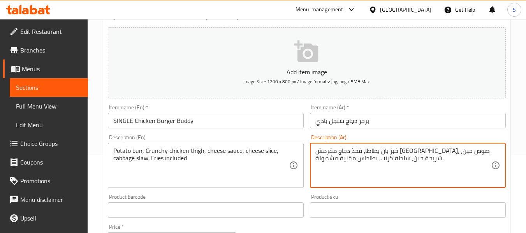
click at [479, 149] on textarea "خبز بان بطاطا، فخذ دجاج مقرمش كرانشي، صوص جبن، شريحة جبن، سلطة كرنب. بطاطس مقلي…" at bounding box center [402, 165] width 175 height 37
drag, startPoint x: 473, startPoint y: 151, endPoint x: 491, endPoint y: 151, distance: 17.9
click at [491, 151] on div "خبز بان بطاطا، فخذ دجاج مقرمش كرانشي، صوص جبن، شريحة جبن، سلطة كرنب. بطاطس مقلي…" at bounding box center [408, 165] width 196 height 45
type textarea "كيزر بطاطا، فخذ دجاج مقرمش كرانشي، صوص جبن، شريحة جبن، سلطة كرنب. بطاطس مقلية م…"
click at [413, 118] on input "برجر دجاج سنجل بادي" at bounding box center [408, 121] width 196 height 16
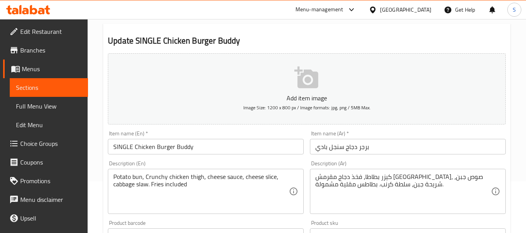
scroll to position [78, 0]
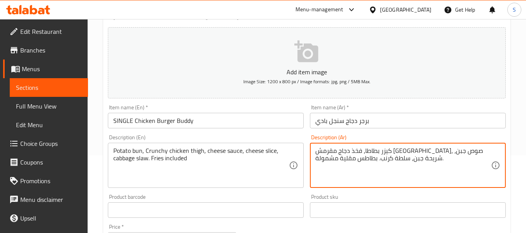
click at [412, 152] on textarea "كيزر بطاطا، فخذ دجاج مقرمش [GEOGRAPHIC_DATA]، صوص جبن، شريحة جبن، سلطة كرنب. بط…" at bounding box center [402, 165] width 175 height 37
type textarea "كيزر بطاطا، فخذ دجاج كرانشي، صوص جبن، شريحة جبن، سلطة كرنب. بطاطس مقلية مشمولة."
click at [384, 119] on input "برجر دجاج سنجل بادي" at bounding box center [408, 121] width 196 height 16
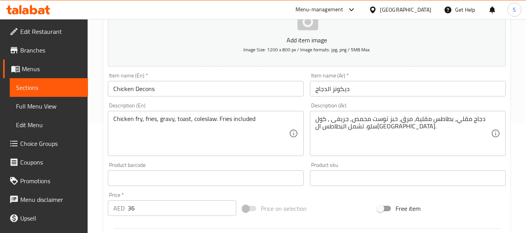
scroll to position [117, 0]
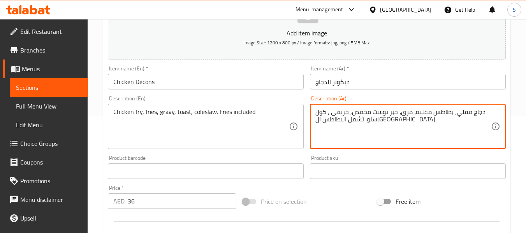
drag, startPoint x: 412, startPoint y: 111, endPoint x: 395, endPoint y: 111, distance: 16.3
click at [405, 114] on textarea "دجاج مقلي، بطاطس مقلية، خبز توست محمص, جريفى ، كول سلو. تشمل البطاطس المقلية." at bounding box center [402, 126] width 175 height 37
click at [384, 112] on textarea "دجاج مقلي، بطاطس مقلية، توست محمص, جريفى ، كول سلو. تشمل البطاطس المقلية." at bounding box center [402, 126] width 175 height 37
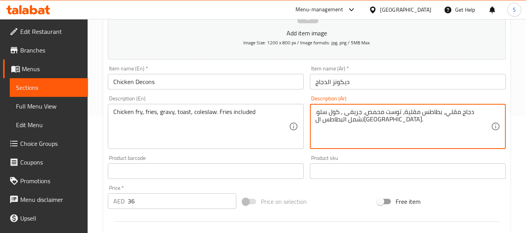
click at [395, 111] on textarea "دجاج مقلي، بطاطس مقلية، توست محمص, جريفى ، كول سلو. تشمل البطاطس المقلية." at bounding box center [402, 126] width 175 height 37
type textarea "دجاج مقلي، بطاطس مقلية، توست, جريفى ، كول سلو. تشمل البطاطس المقلية."
click at [377, 82] on input "ديكونز الدجاج" at bounding box center [408, 82] width 196 height 16
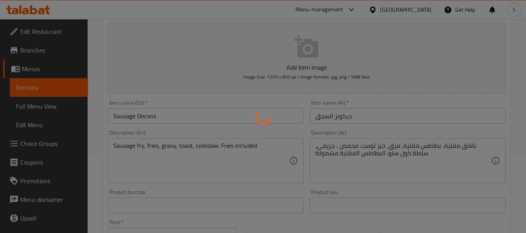
scroll to position [78, 0]
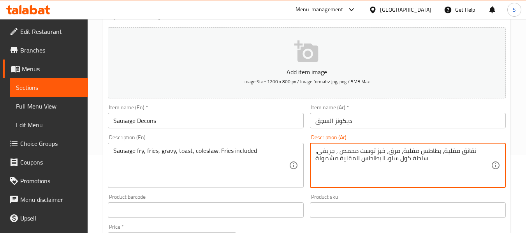
drag, startPoint x: 398, startPoint y: 150, endPoint x: 375, endPoint y: 151, distance: 23.8
click at [375, 151] on textarea "نقانق مقلية، بطاطس مقلية، توست محمص , جريفى، سلطة كول سلو. البطاطس المقلية مشمو…" at bounding box center [402, 165] width 175 height 37
click at [349, 148] on textarea "نقانق مقلية، بطاطس مقلية، توست, جريفى، سلطة كول سلو. البطاطس المقلية مشمولة" at bounding box center [402, 165] width 175 height 37
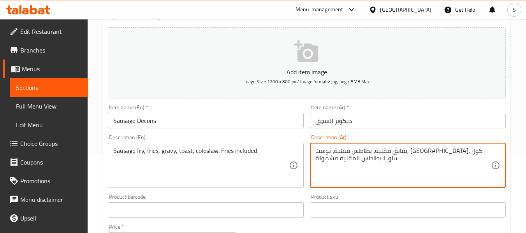
type textarea "نقانق مقلية، بطاطس مقلية، توست, [GEOGRAPHIC_DATA]، كول سلو. البطاطس المقلية مشم…"
click at [369, 120] on input "ديكونز السجق" at bounding box center [408, 121] width 196 height 16
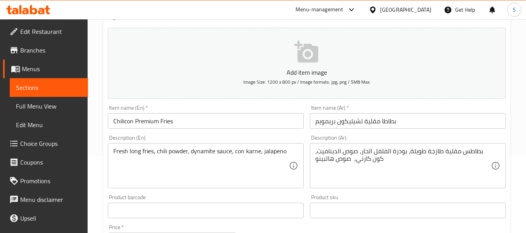
scroll to position [78, 0]
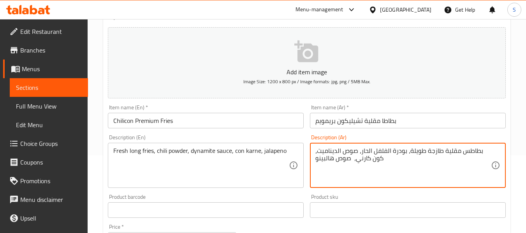
click at [340, 161] on textarea "بطاطس مقلية طازجة طويلة، بودرة الفلفل الحار، صوص الديناميت، كون كارني، صوص هالب…" at bounding box center [402, 165] width 175 height 37
type textarea "بطاطس مقلية طازجة طويلة، بودرة الفلفل الحار، صوص الديناميت، كون كارني، هالبينو"
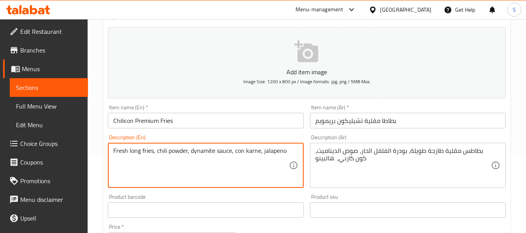
drag, startPoint x: 239, startPoint y: 154, endPoint x: 259, endPoint y: 150, distance: 20.6
click at [363, 118] on input "بطاطا مقلية تشيليكون بريمويم" at bounding box center [408, 121] width 196 height 16
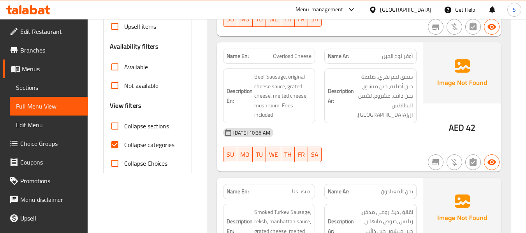
scroll to position [233, 0]
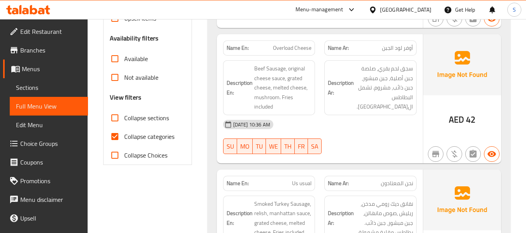
click at [156, 136] on span "Collapse categories" at bounding box center [149, 136] width 50 height 9
click at [124, 136] on input "Collapse categories" at bounding box center [114, 136] width 19 height 19
checkbox input "false"
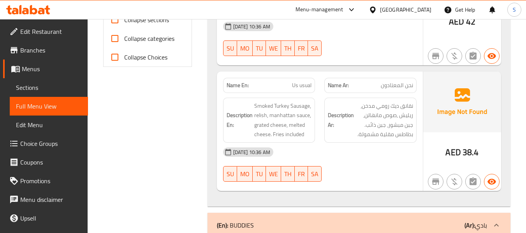
scroll to position [350, 0]
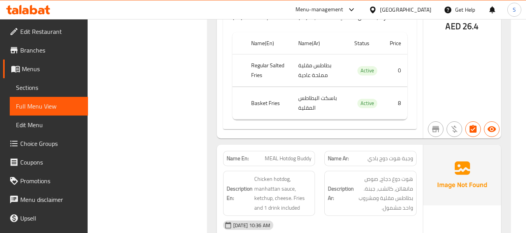
scroll to position [778, 0]
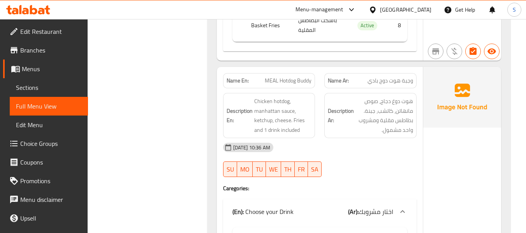
click at [298, 81] on span "MEAL Hotdog Buddy" at bounding box center [288, 81] width 47 height 8
copy span "MEAL Hotdog Buddy"
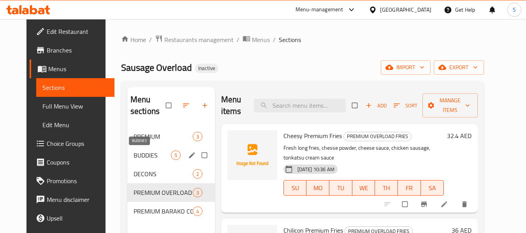
click at [143, 154] on span "BUDDIES" at bounding box center [151, 155] width 37 height 9
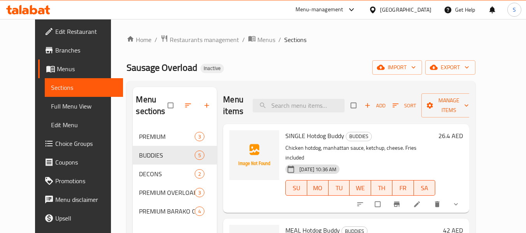
scroll to position [78, 0]
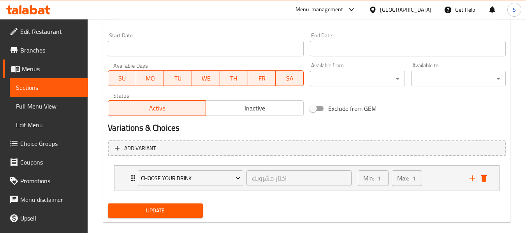
scroll to position [329, 0]
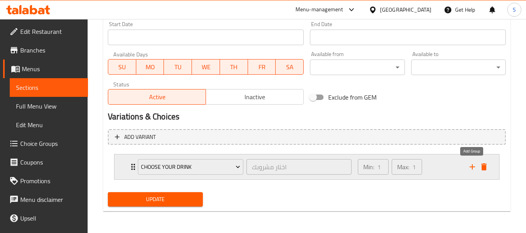
click at [474, 171] on icon "add" at bounding box center [471, 166] width 9 height 9
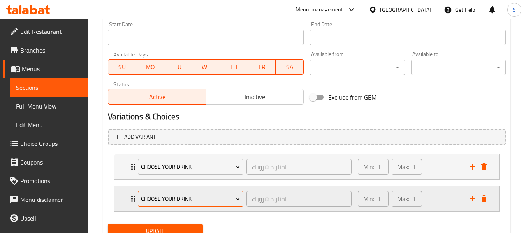
click at [199, 196] on span "Choose your Drink" at bounding box center [191, 199] width 100 height 10
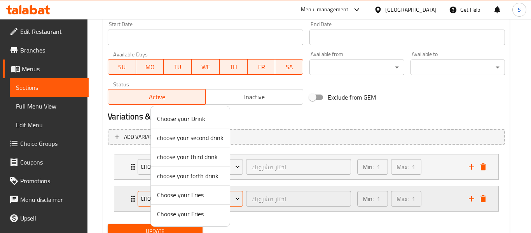
click at [199, 196] on span "Choose your Fries" at bounding box center [190, 194] width 67 height 9
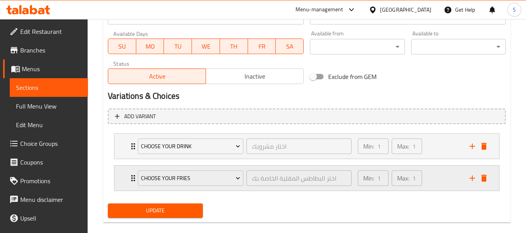
scroll to position [361, 0]
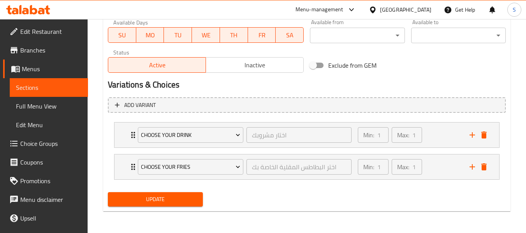
click at [173, 198] on span "Update" at bounding box center [155, 199] width 82 height 10
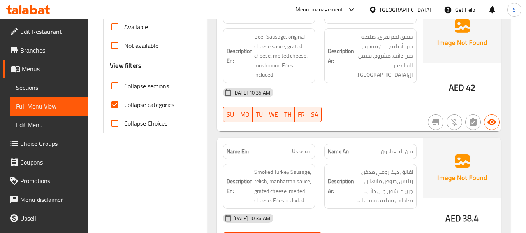
scroll to position [272, 0]
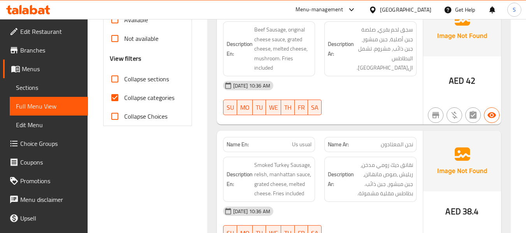
click at [131, 100] on span "Collapse categories" at bounding box center [149, 97] width 50 height 9
click at [124, 100] on input "Collapse categories" at bounding box center [114, 97] width 19 height 19
checkbox input "false"
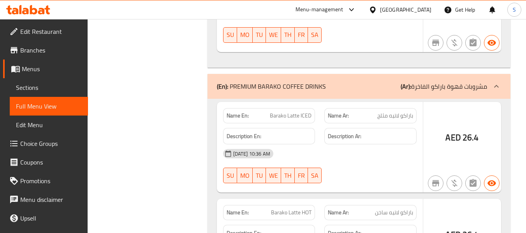
scroll to position [4626, 0]
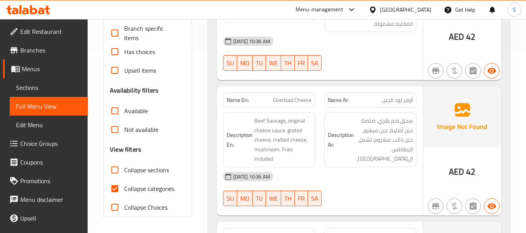
scroll to position [194, 0]
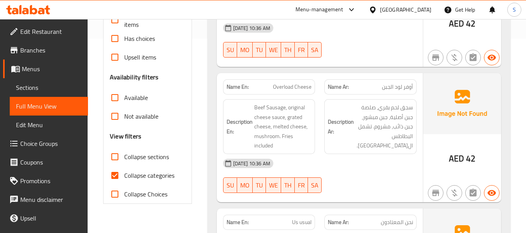
click at [138, 174] on span "Collapse categories" at bounding box center [149, 175] width 50 height 9
click at [124, 174] on input "Collapse categories" at bounding box center [114, 175] width 19 height 19
checkbox input "false"
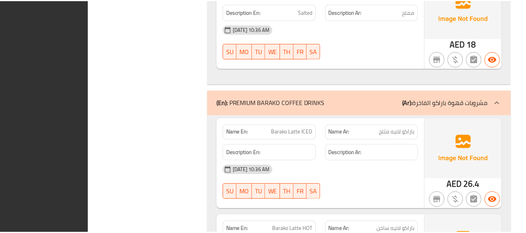
scroll to position [4618, 0]
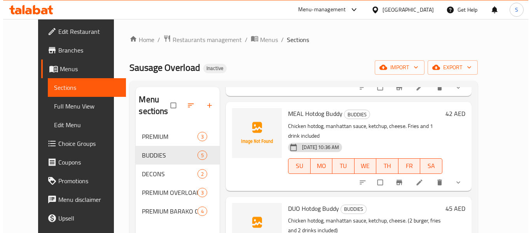
scroll to position [39, 0]
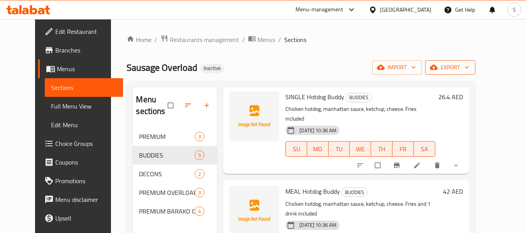
click at [469, 72] on span "export" at bounding box center [450, 68] width 38 height 10
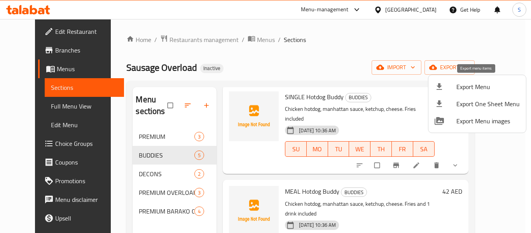
click at [481, 89] on span "Export Menu" at bounding box center [488, 86] width 63 height 9
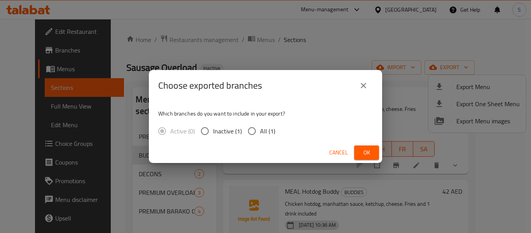
click at [265, 129] on span "All (1)" at bounding box center [267, 130] width 15 height 9
click at [260, 129] on input "All (1)" at bounding box center [252, 131] width 16 height 16
radio input "true"
click at [370, 151] on span "Ok" at bounding box center [367, 153] width 12 height 10
